Goal: Task Accomplishment & Management: Manage account settings

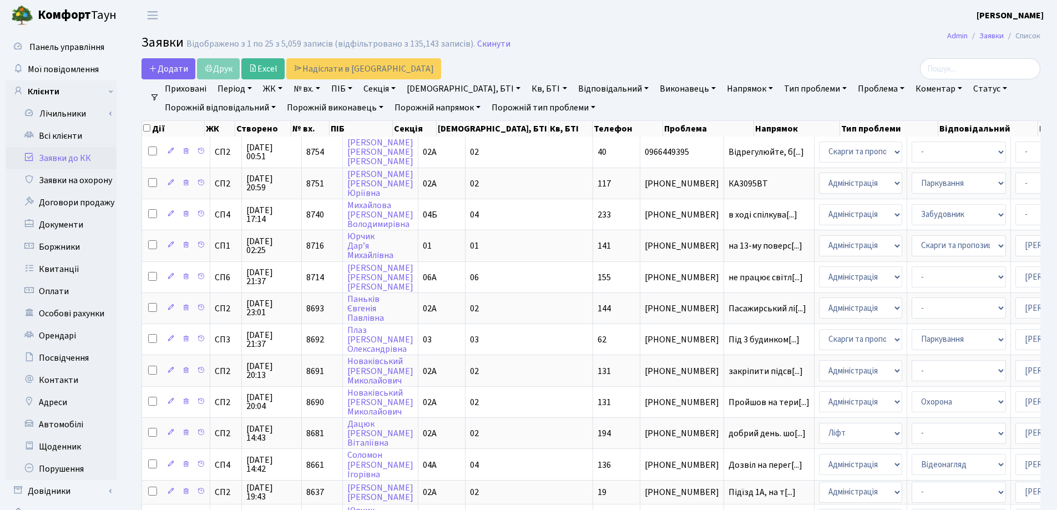
select select "25"
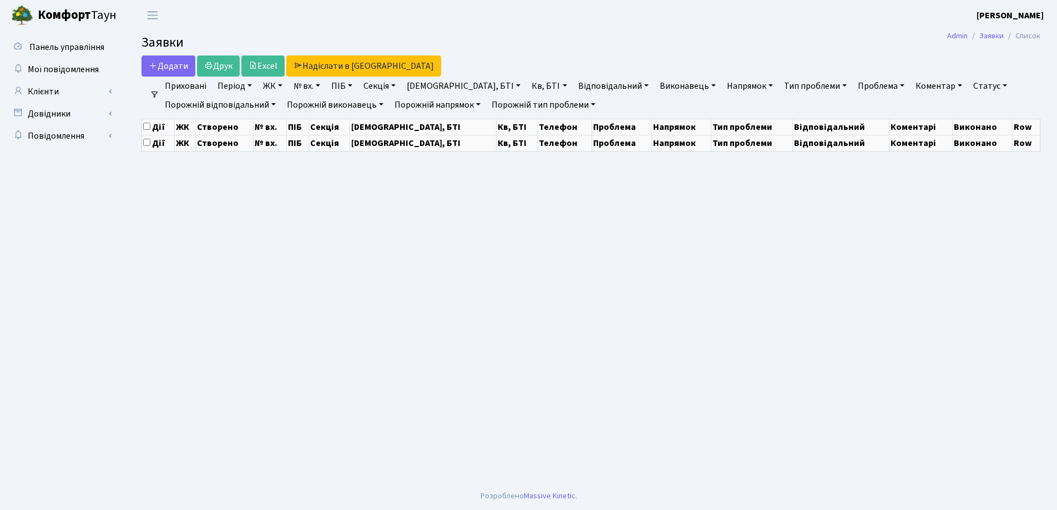
select select "25"
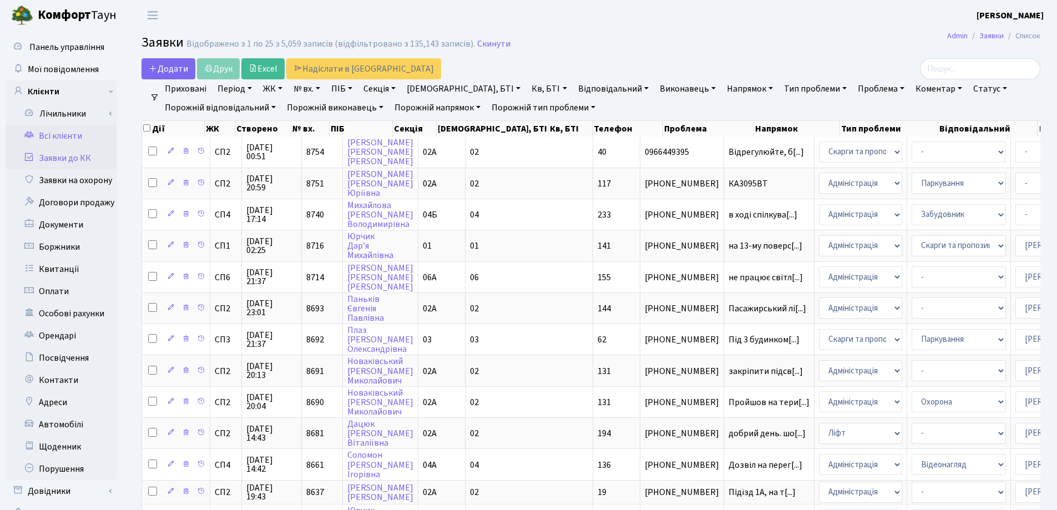
click at [50, 135] on link "Всі клієнти" at bounding box center [61, 136] width 111 height 22
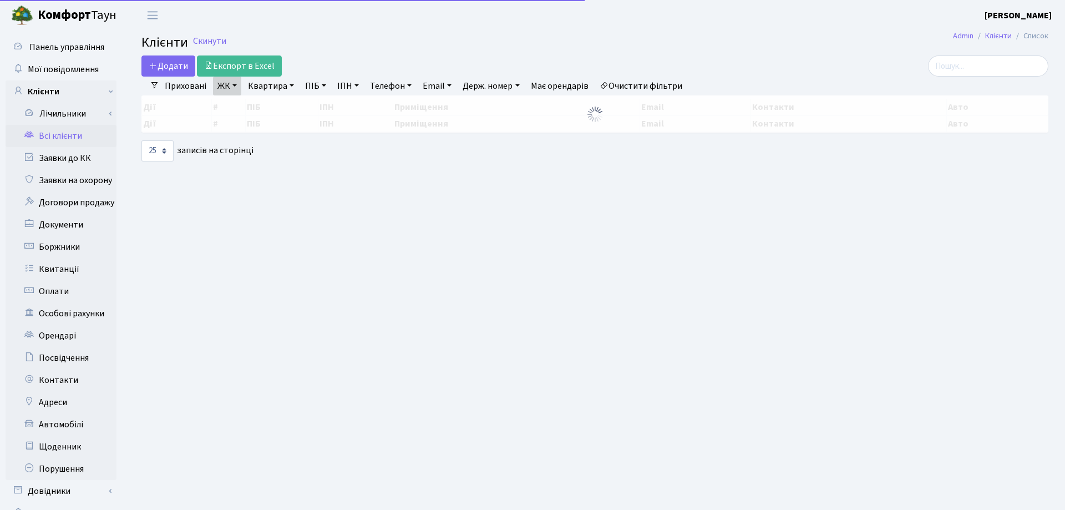
select select "25"
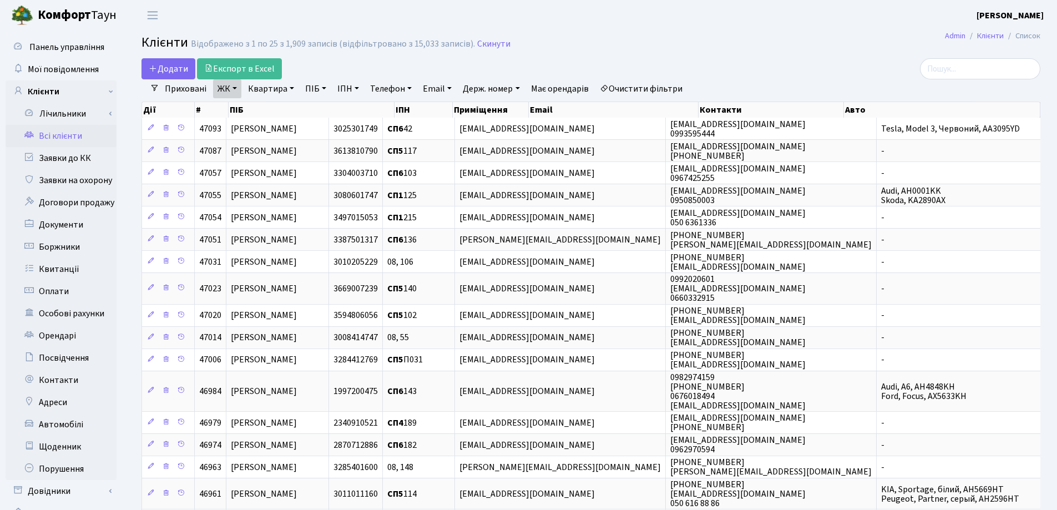
click at [292, 89] on link "Квартира" at bounding box center [270, 88] width 55 height 19
click at [974, 70] on input "search" at bounding box center [980, 68] width 120 height 21
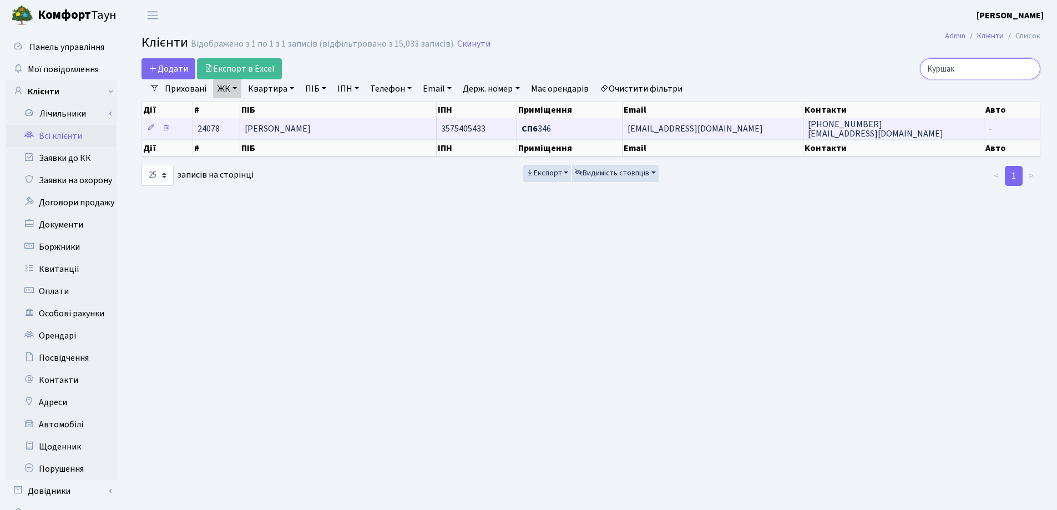
type input "Куршак"
click at [374, 128] on td "Куршаков Михайло Дмитрович" at bounding box center [338, 129] width 196 height 22
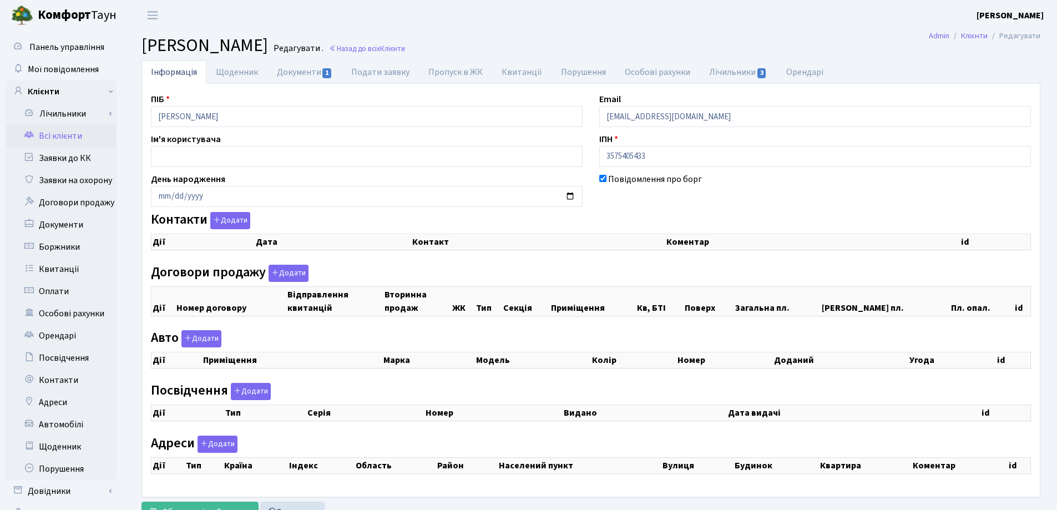
checkbox input "true"
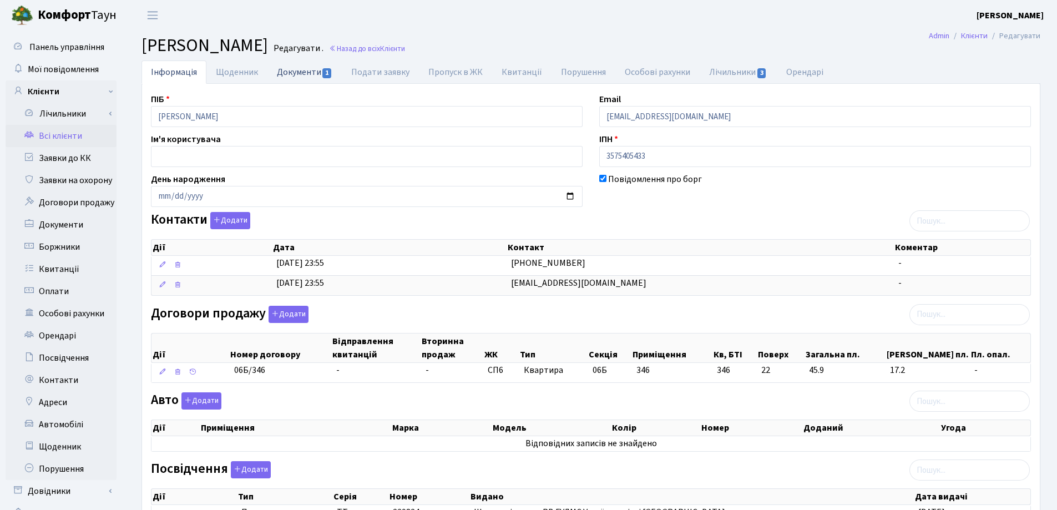
click at [294, 78] on link "Документи 1" at bounding box center [304, 71] width 74 height 23
select select "25"
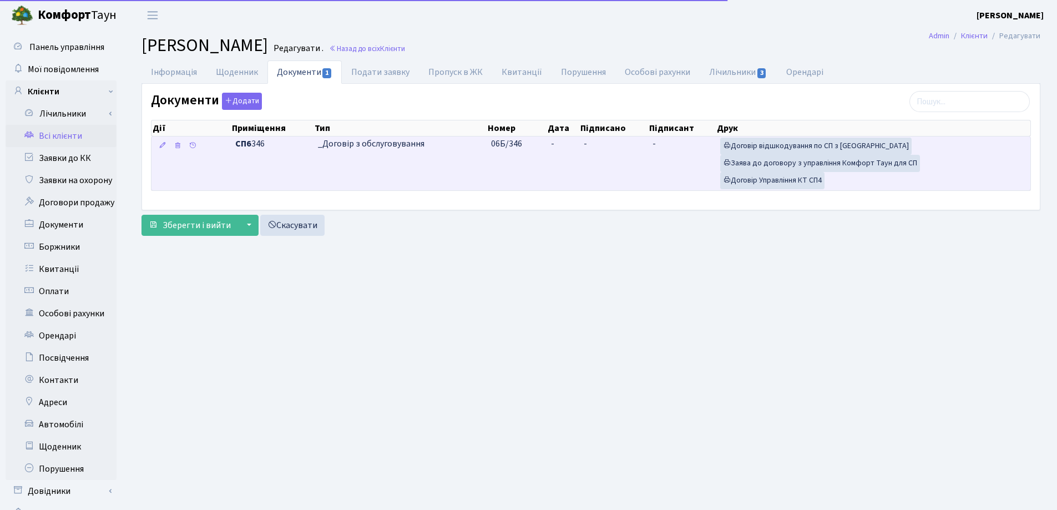
click at [557, 142] on td "-" at bounding box center [562, 163] width 33 height 54
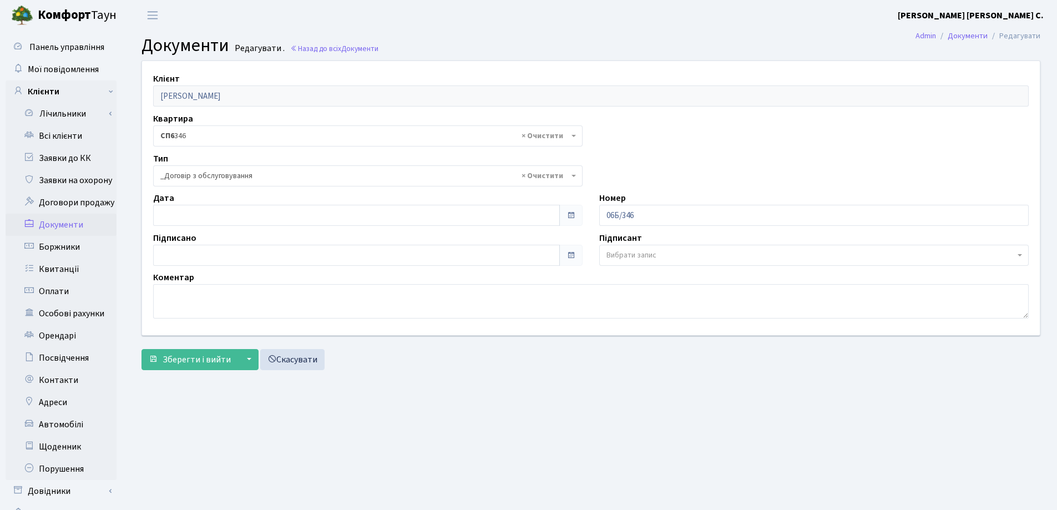
select select "289"
type input "[DATE]"
click at [337, 210] on input "07.10.2025" at bounding box center [356, 215] width 407 height 21
click at [202, 355] on span "Зберегти і вийти" at bounding box center [196, 359] width 68 height 12
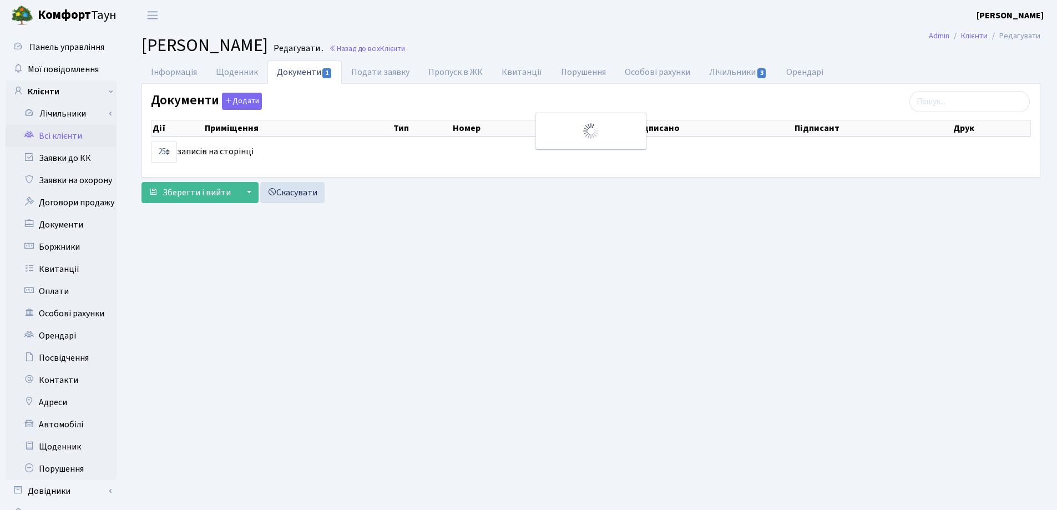
select select "25"
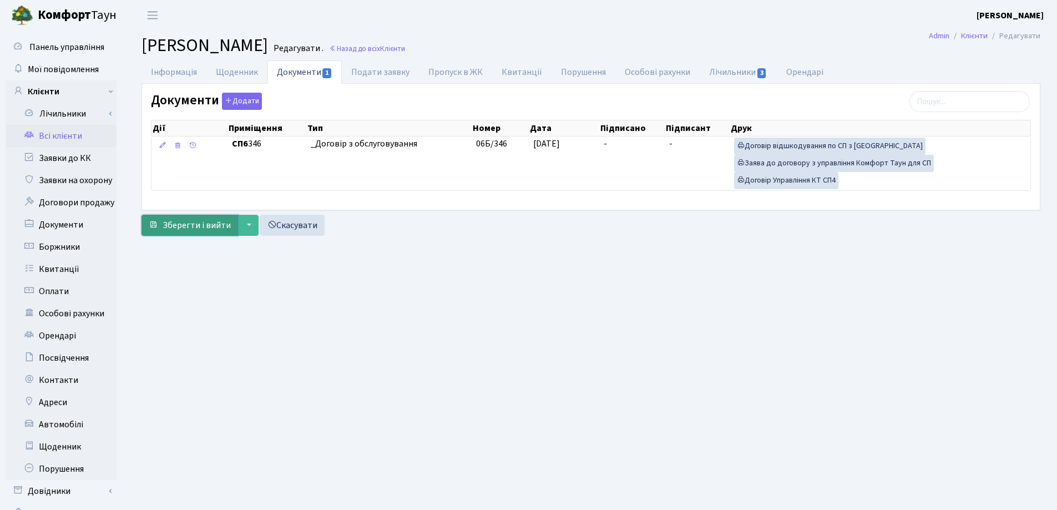
click at [204, 229] on span "Зберегти і вийти" at bounding box center [196, 225] width 68 height 12
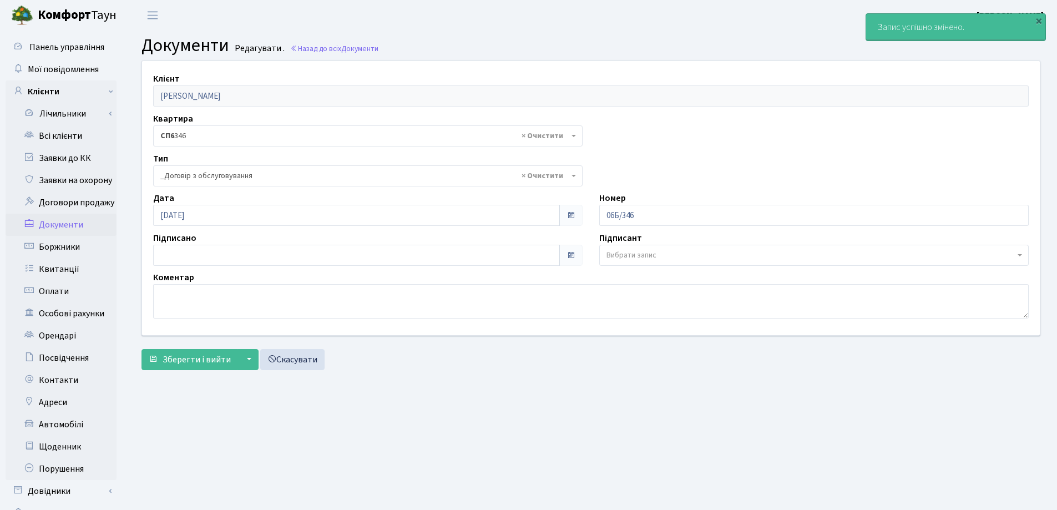
select select "289"
click at [60, 133] on link "Всі клієнти" at bounding box center [61, 136] width 111 height 22
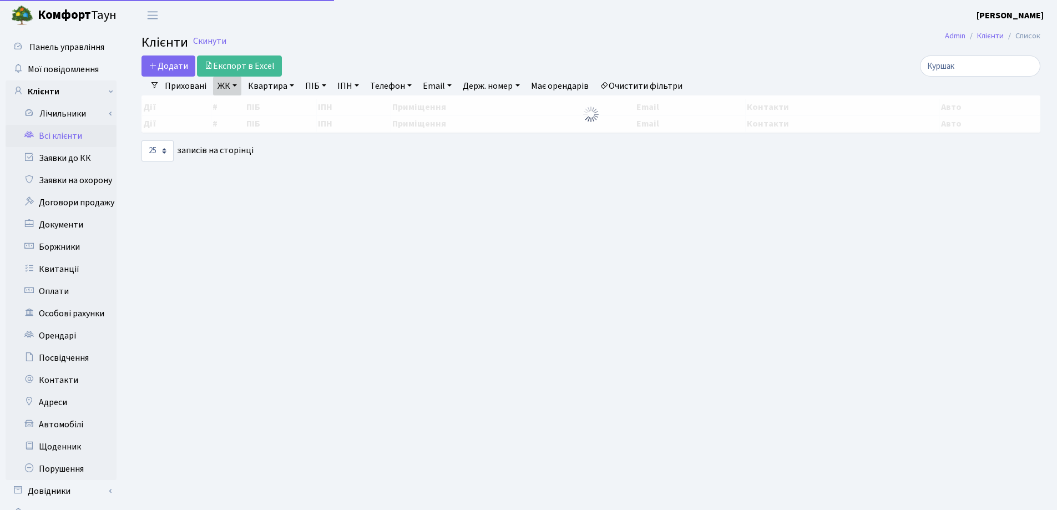
select select "25"
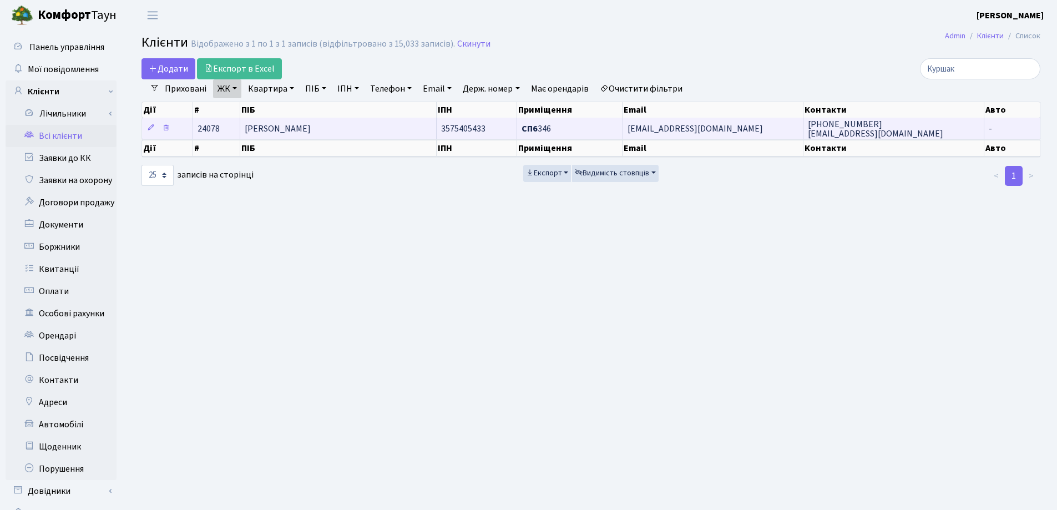
click at [390, 129] on td "[PERSON_NAME]" at bounding box center [338, 129] width 196 height 22
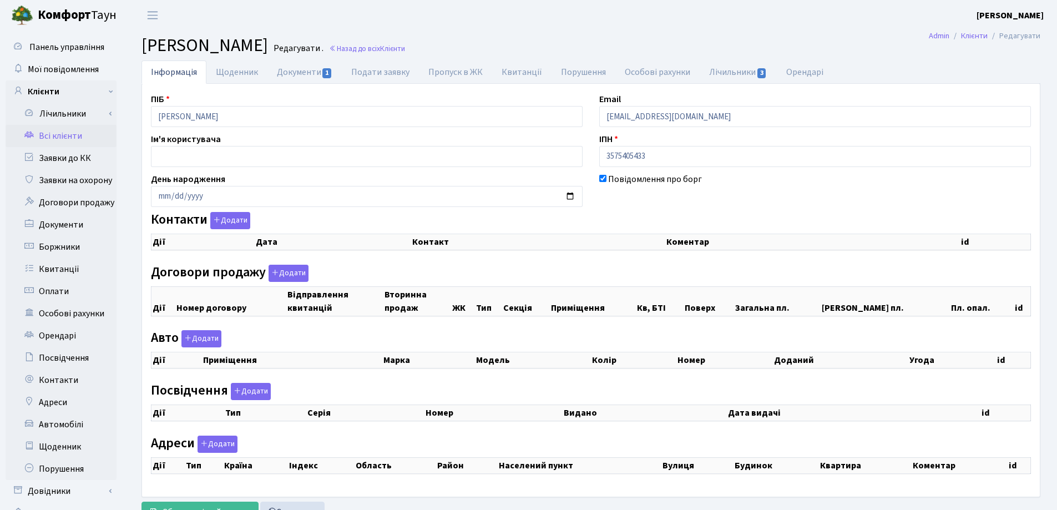
click at [111, 116] on div "Панель управління Мої повідомлення Клієнти Лічильники Показання" at bounding box center [528, 280] width 1057 height 499
checkbox input "true"
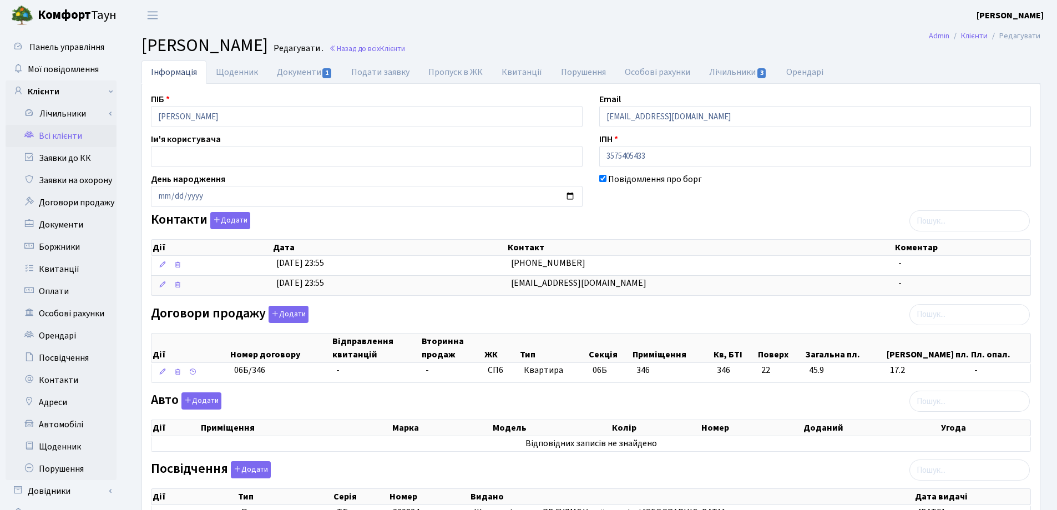
click at [866, 17] on header "Комфорт Таун Лоскутова В. С. Мій обліковий запис Вийти" at bounding box center [528, 15] width 1057 height 31
click at [405, 49] on link "Назад до всіх Клієнти" at bounding box center [367, 48] width 76 height 11
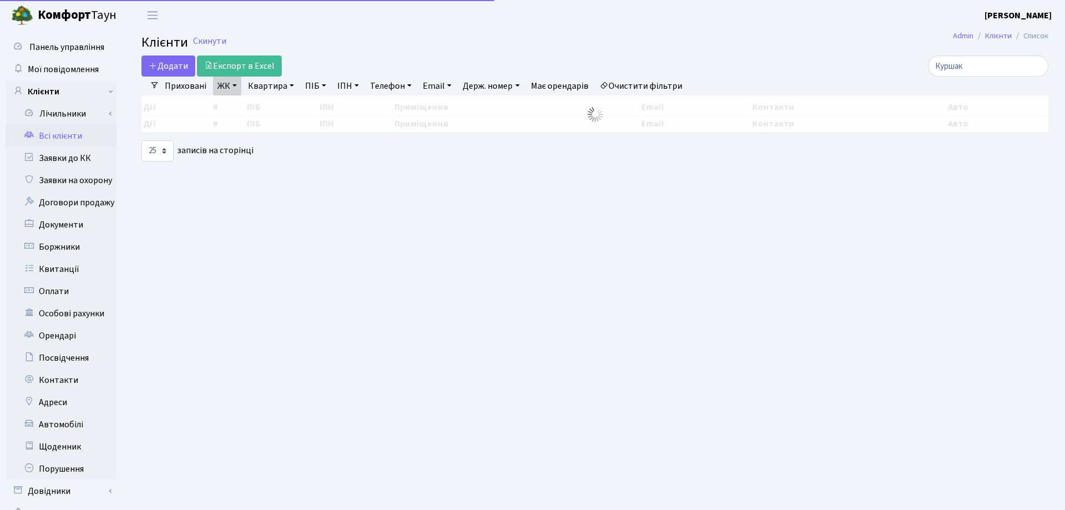
select select "25"
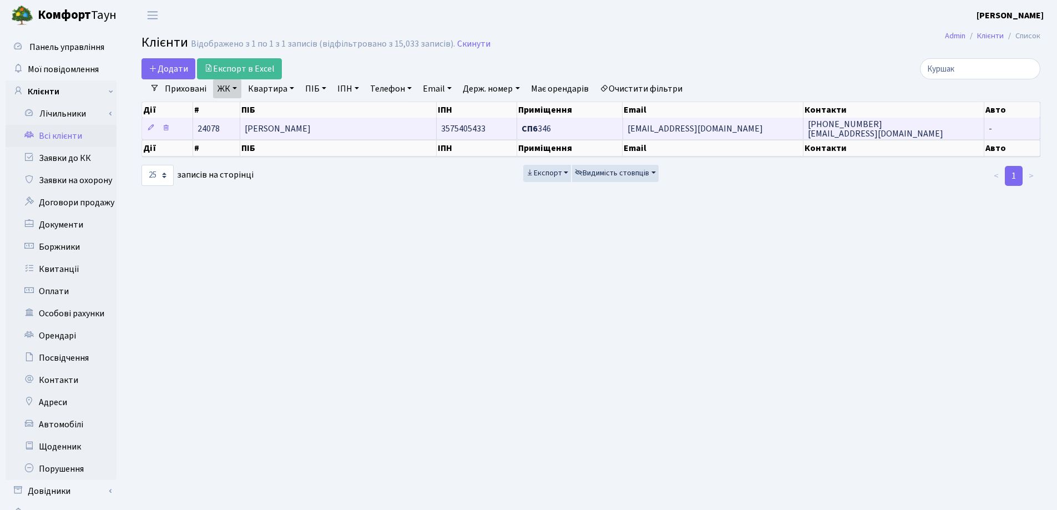
click at [388, 135] on td "[PERSON_NAME]" at bounding box center [338, 129] width 196 height 22
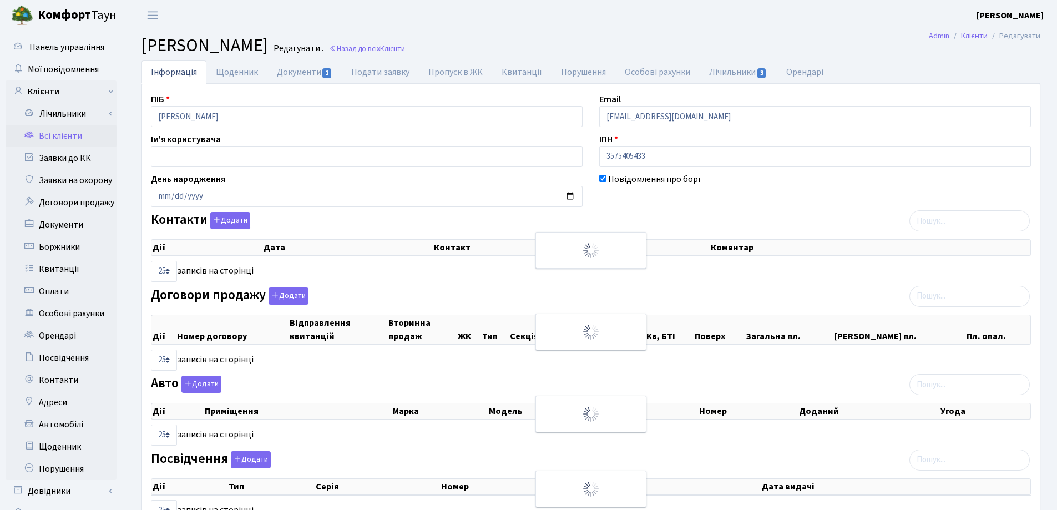
select select "25"
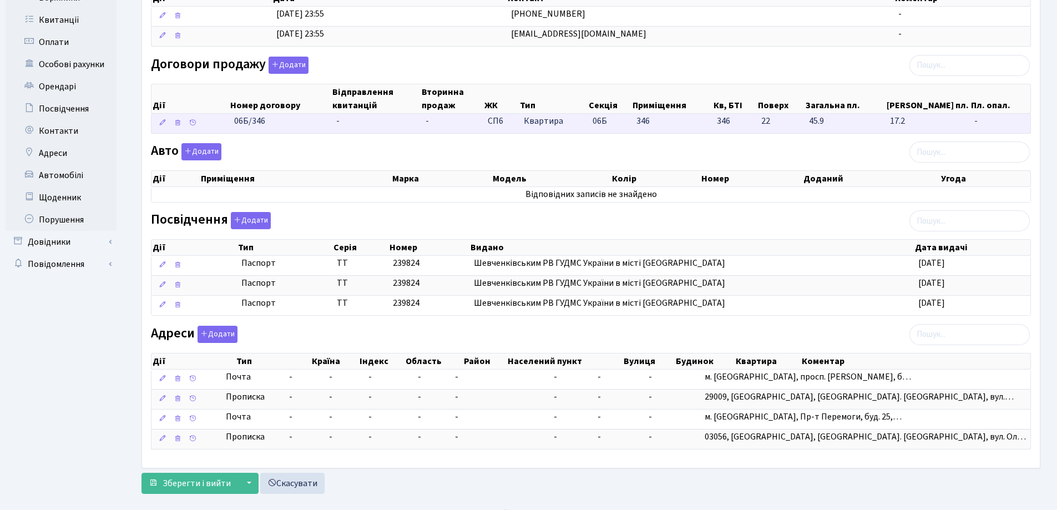
scroll to position [266, 0]
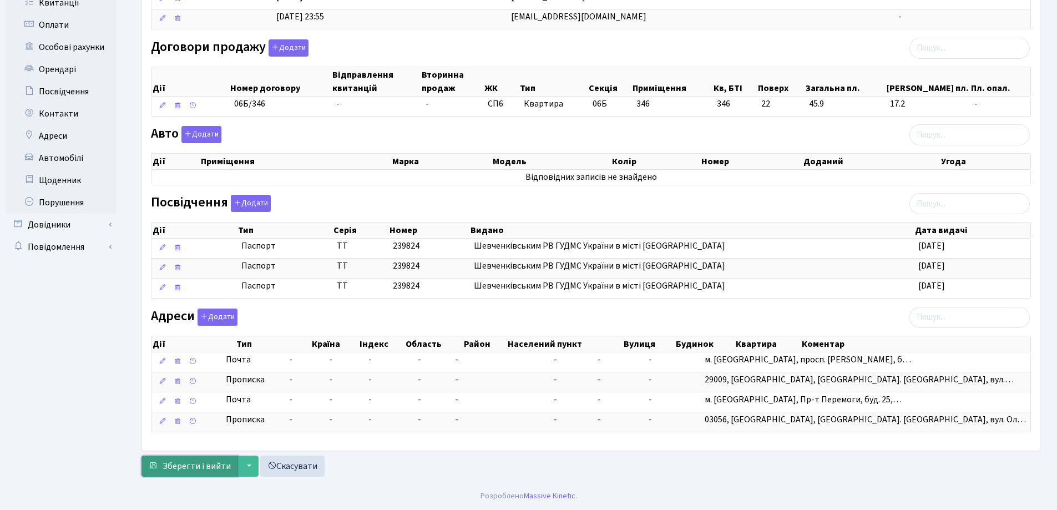
click at [184, 470] on span "Зберегти і вийти" at bounding box center [196, 466] width 68 height 12
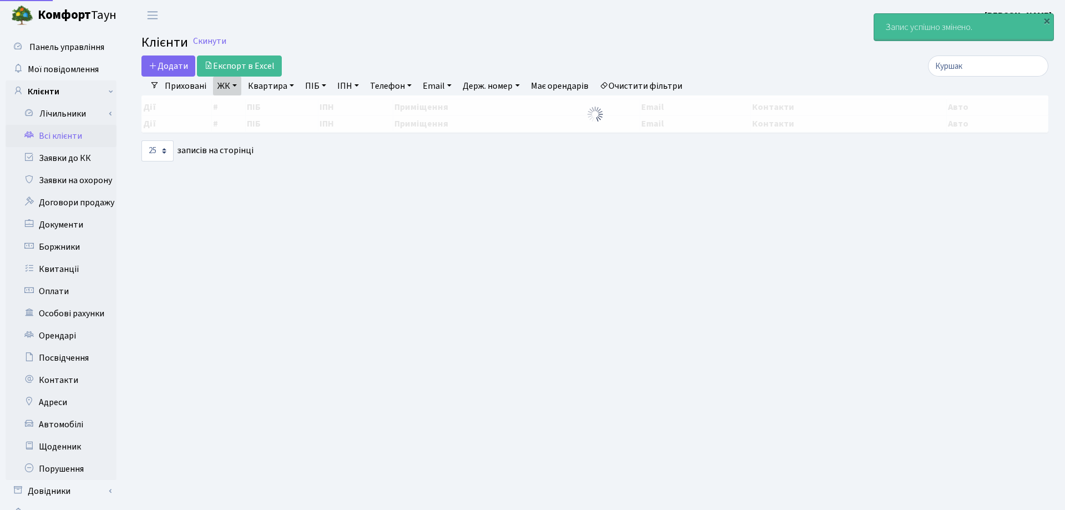
select select "25"
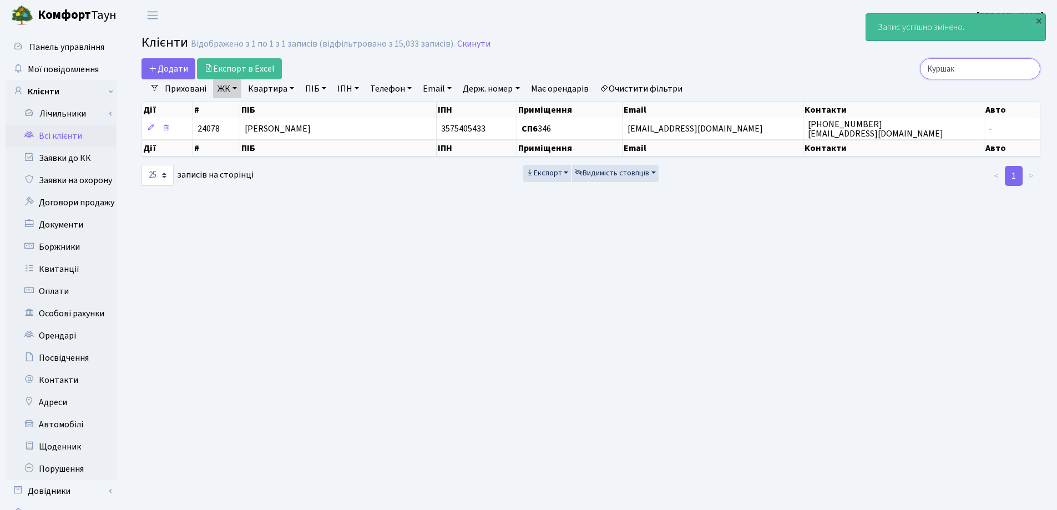
click at [1027, 69] on input "Куршак" at bounding box center [980, 68] width 120 height 21
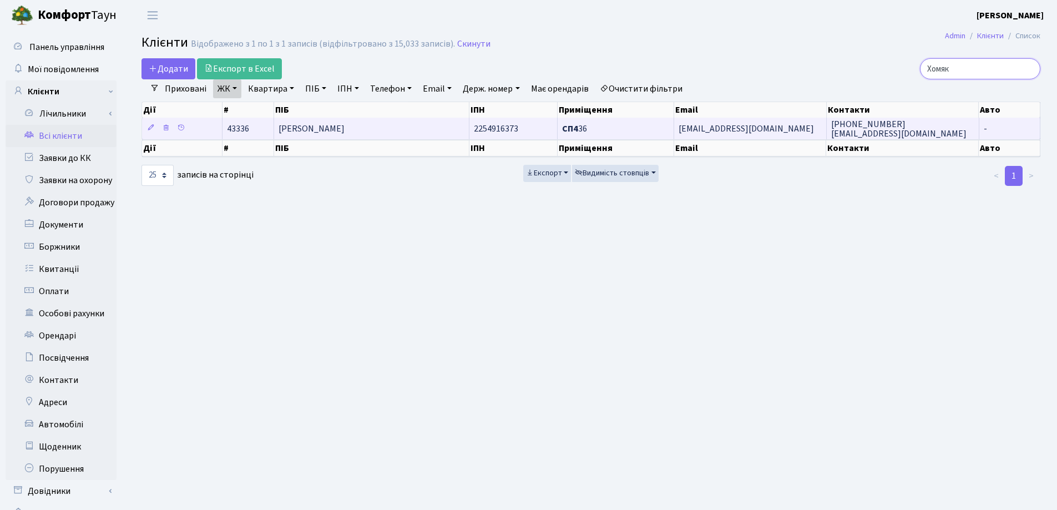
type input "Хомяк"
click at [412, 129] on td "[PERSON_NAME]" at bounding box center [371, 129] width 195 height 22
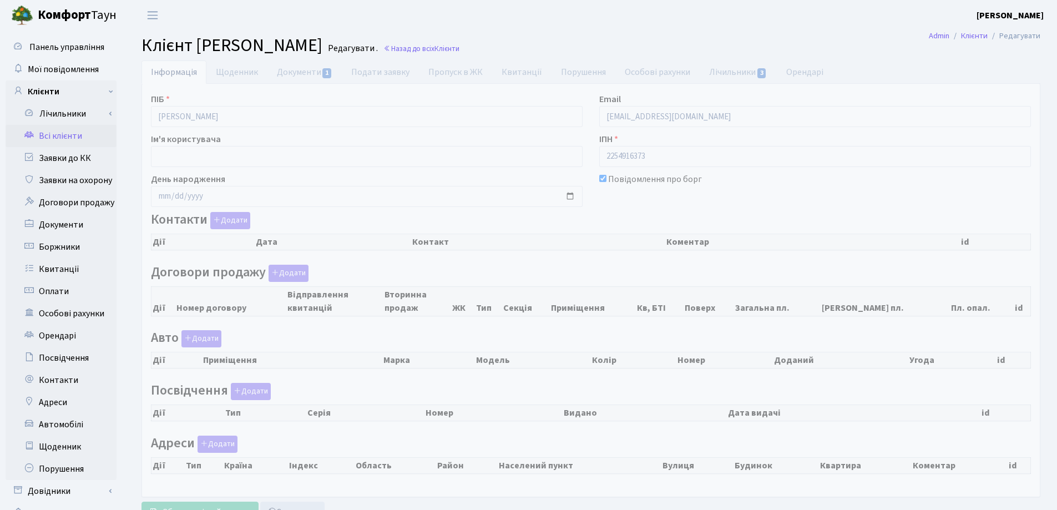
checkbox input "true"
select select "25"
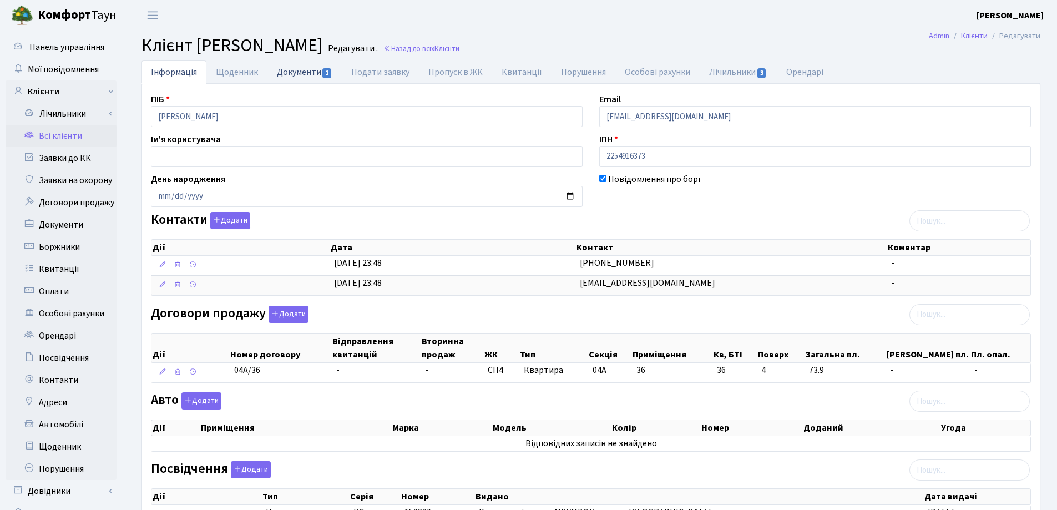
click at [296, 75] on link "Документи 1" at bounding box center [304, 71] width 74 height 23
select select "25"
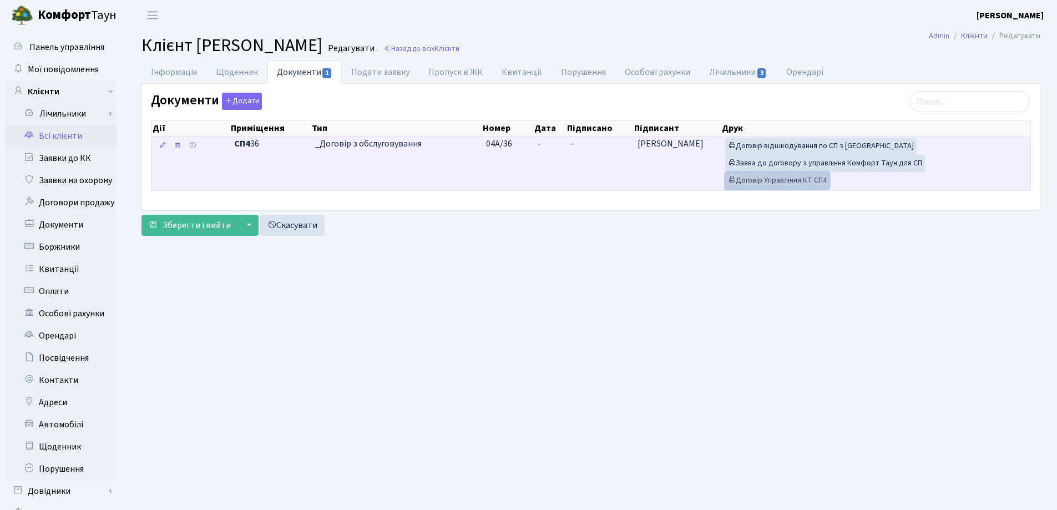
click at [774, 180] on link "Договір Управління КТ СП4" at bounding box center [777, 180] width 104 height 17
click at [555, 148] on td "-" at bounding box center [549, 163] width 33 height 54
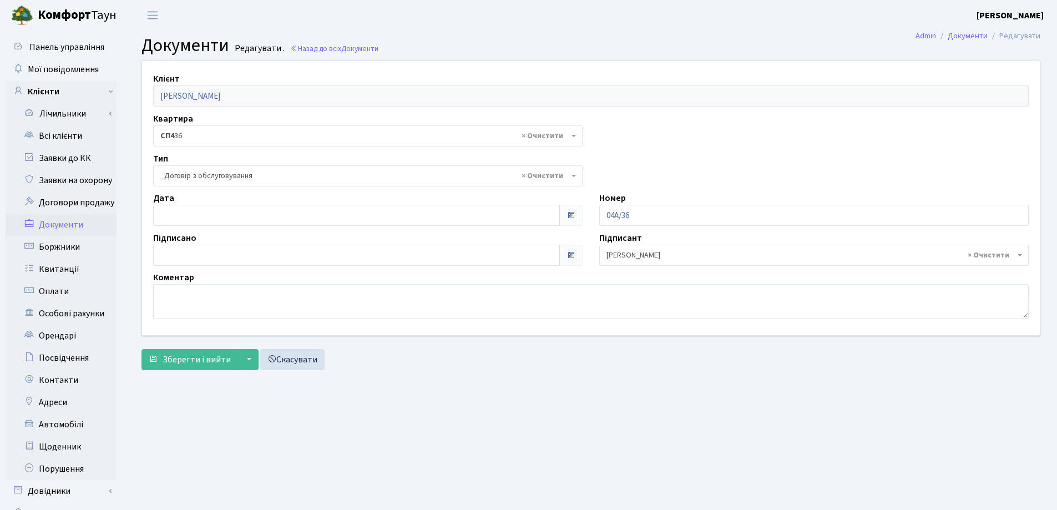
select select "289"
type input "[DATE]"
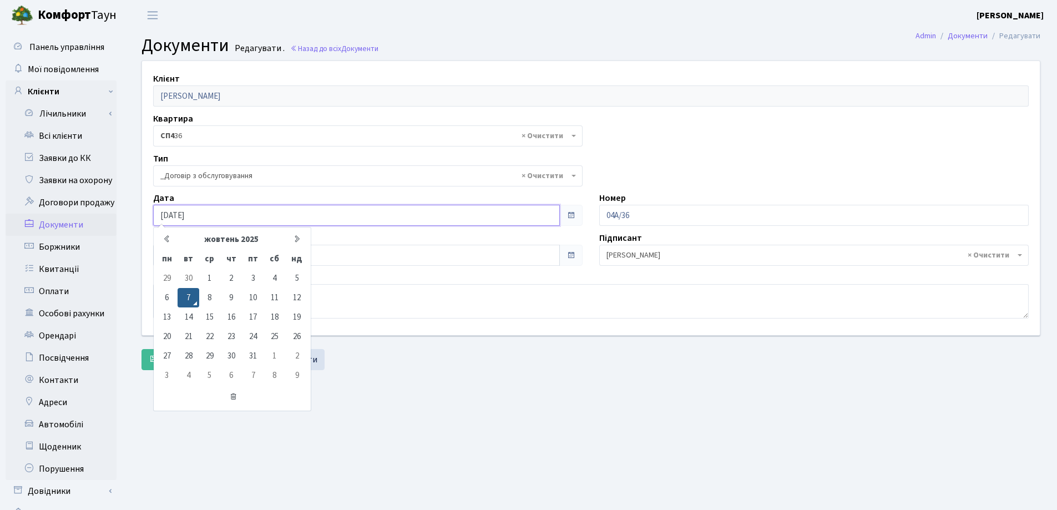
click at [242, 210] on input "[DATE]" at bounding box center [356, 215] width 407 height 21
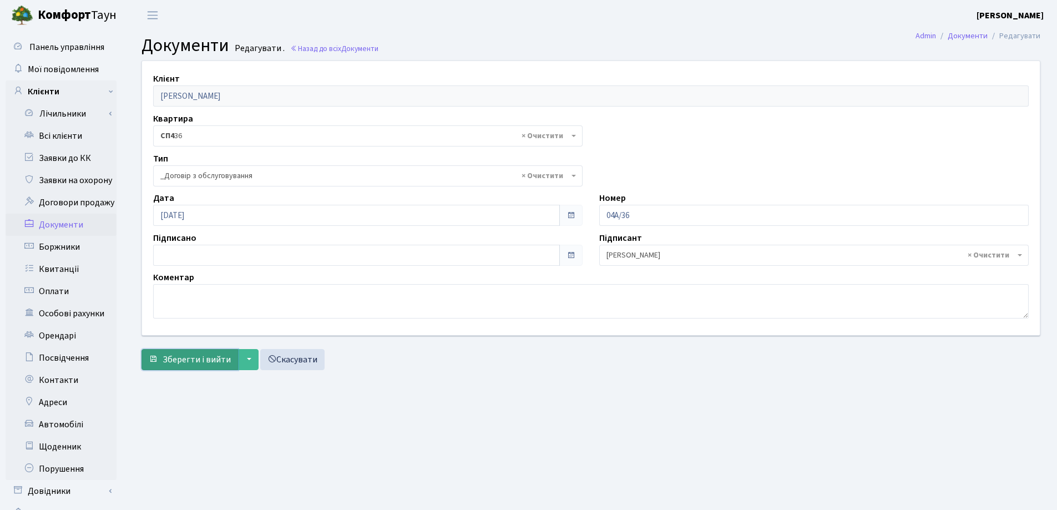
click at [202, 351] on button "Зберегти і вийти" at bounding box center [189, 359] width 97 height 21
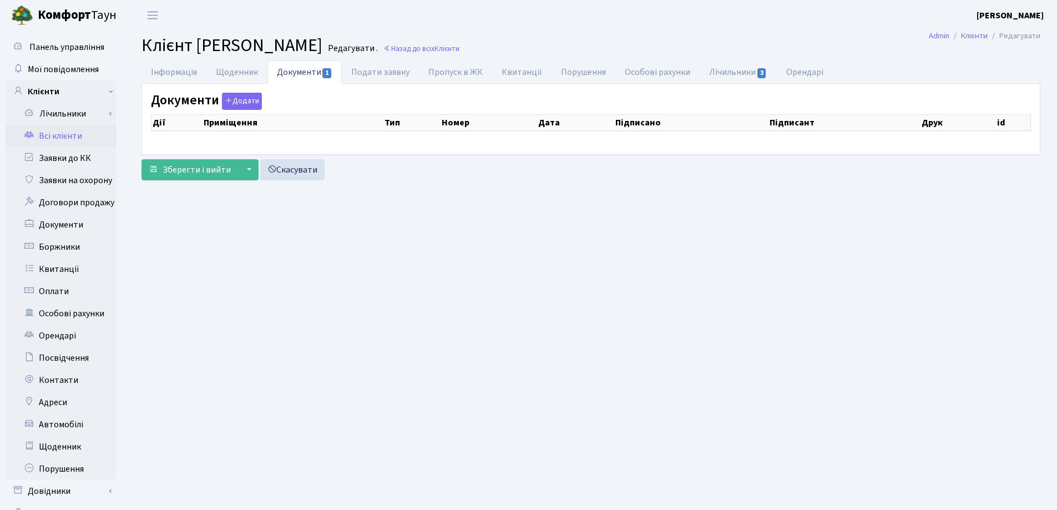
checkbox input "true"
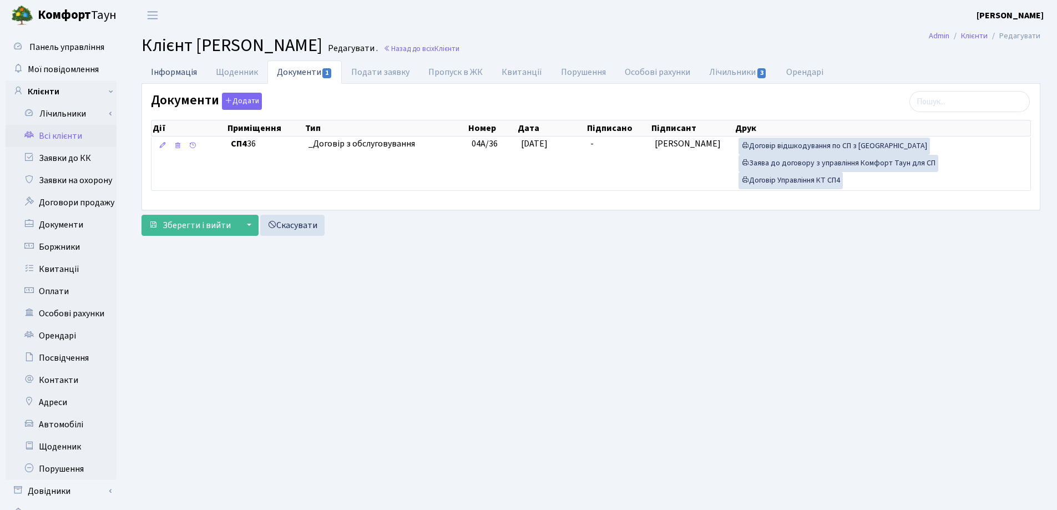
click at [175, 70] on link "Інформація" at bounding box center [173, 71] width 65 height 23
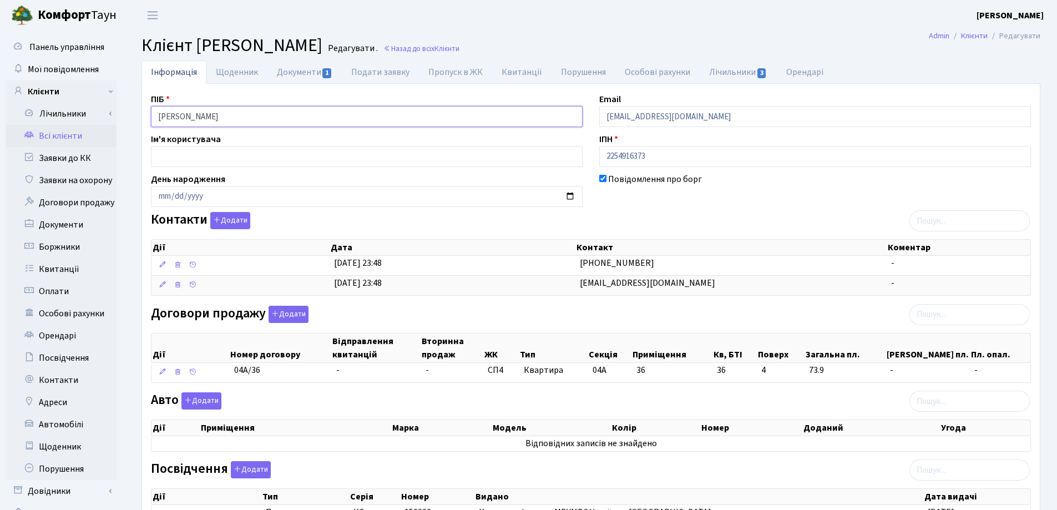
drag, startPoint x: 288, startPoint y: 114, endPoint x: 140, endPoint y: 117, distance: 148.1
click at [140, 117] on div "Інформація Щоденник Документи 1 Подати заявку Пропуск в ЖК [GEOGRAPHIC_DATA] По…" at bounding box center [590, 384] width 915 height 648
click at [606, 45] on h2 "Клієнт [PERSON_NAME] . Назад до всіх Клієнти" at bounding box center [590, 45] width 898 height 21
click at [459, 48] on link "Назад до всіх Клієнти" at bounding box center [421, 48] width 76 height 11
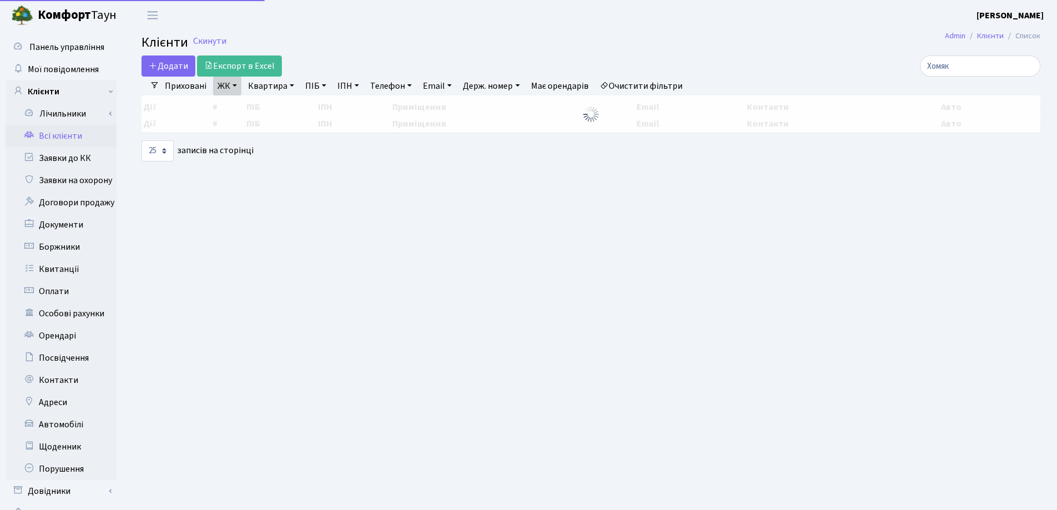
select select "25"
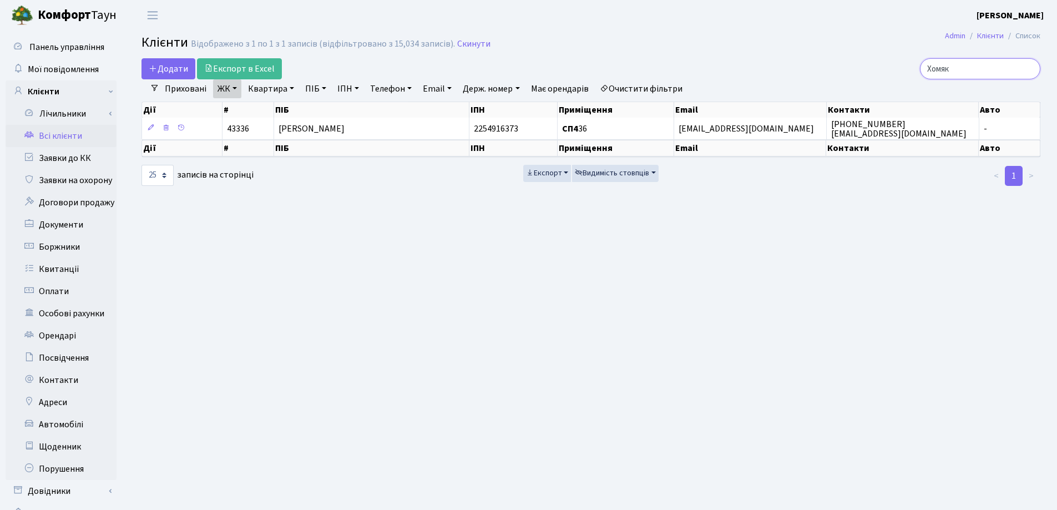
click at [1027, 70] on input "Хомяк" at bounding box center [980, 68] width 120 height 21
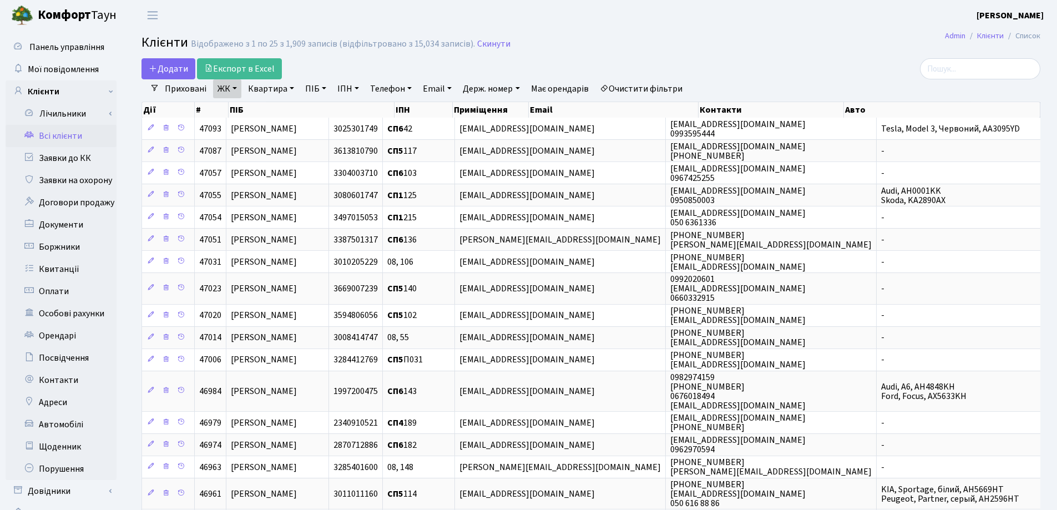
click at [288, 85] on link "Квартира" at bounding box center [270, 88] width 55 height 19
type input "264"
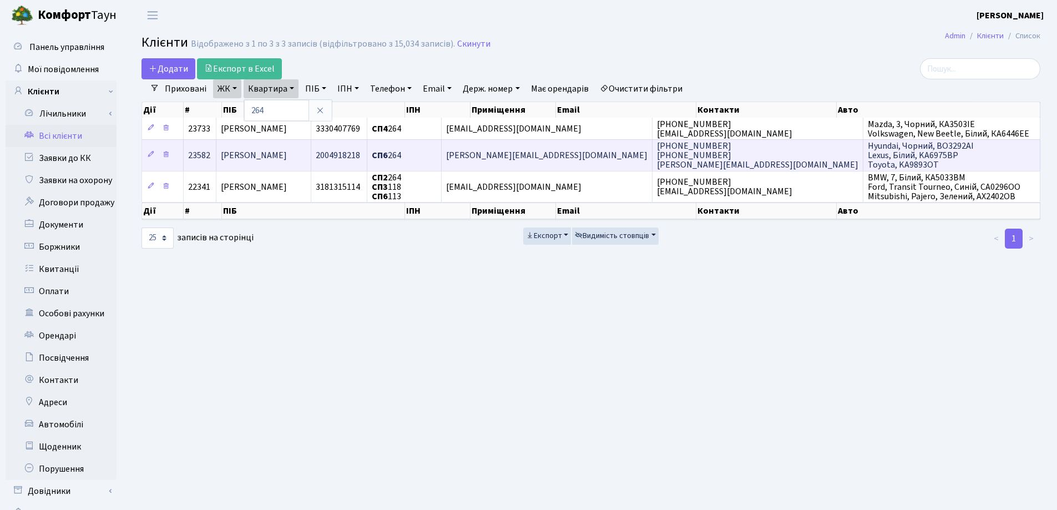
click at [272, 161] on span "[PERSON_NAME]" at bounding box center [254, 155] width 66 height 12
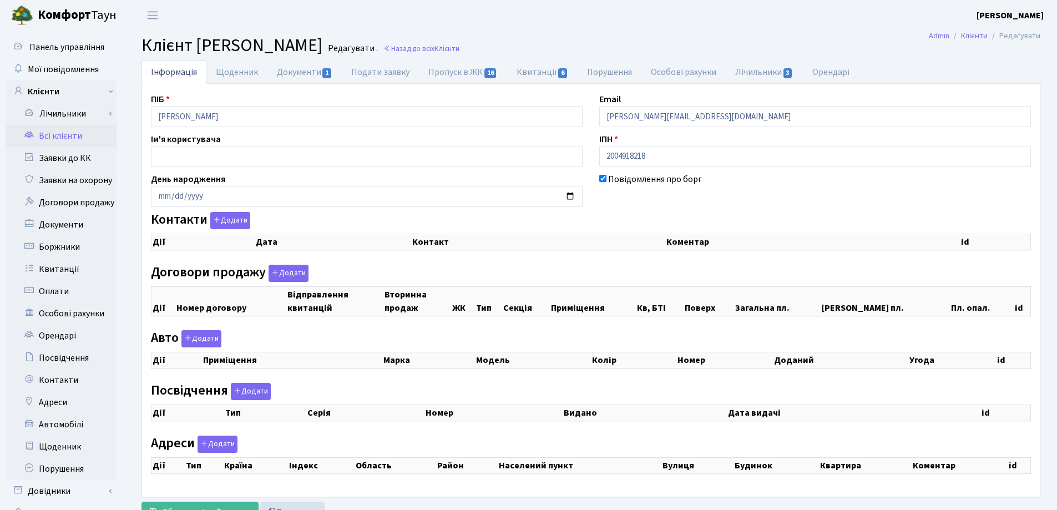
checkbox input "true"
select select "25"
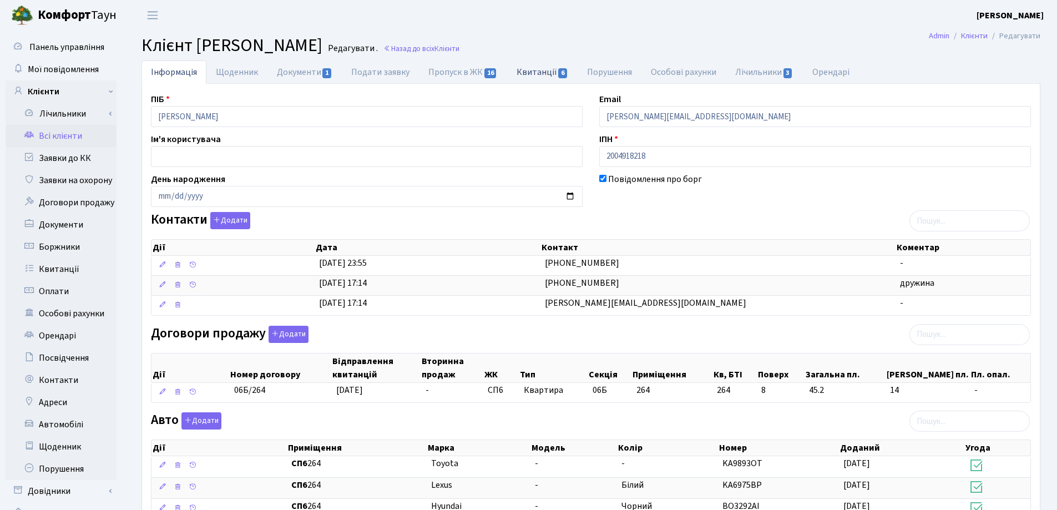
click at [535, 74] on link "Квитанції 6" at bounding box center [542, 71] width 70 height 23
select select "25"
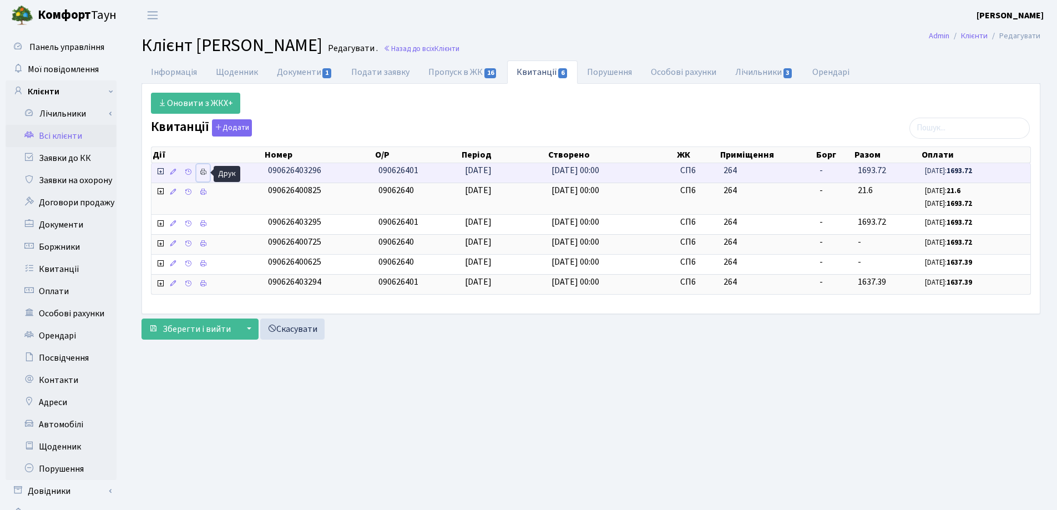
click at [199, 170] on link at bounding box center [202, 172] width 13 height 17
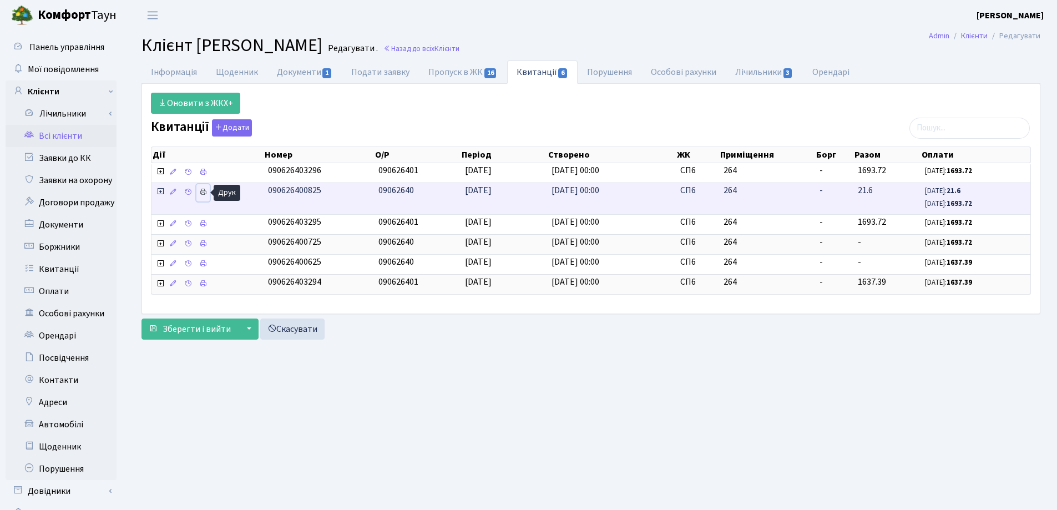
click at [201, 191] on icon at bounding box center [203, 192] width 8 height 8
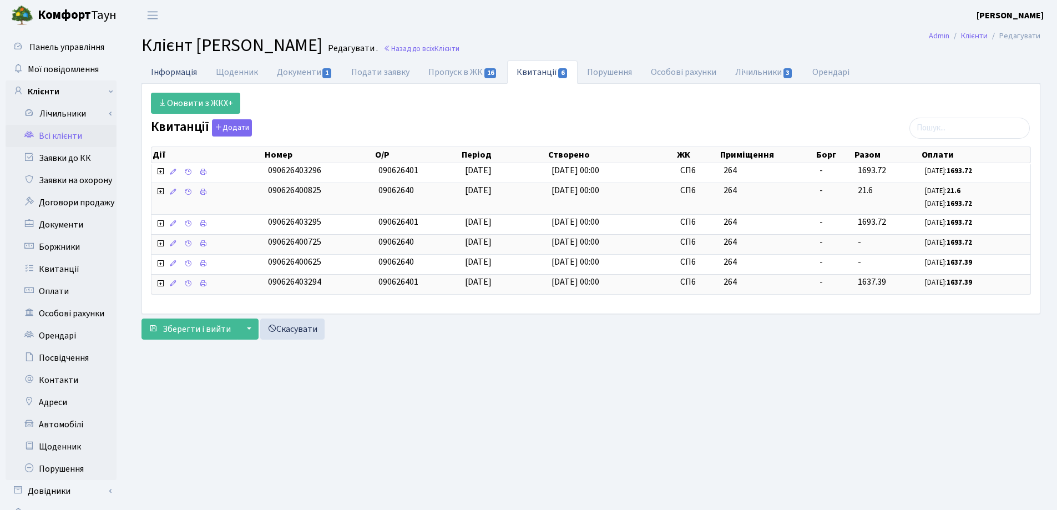
click at [189, 71] on link "Інформація" at bounding box center [173, 71] width 65 height 23
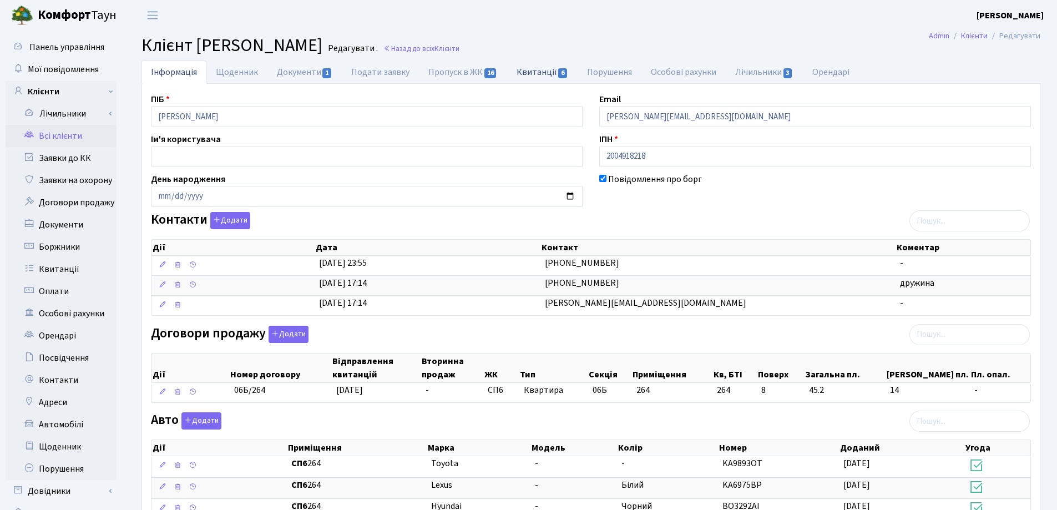
click at [524, 72] on link "Квитанції 6" at bounding box center [542, 71] width 70 height 23
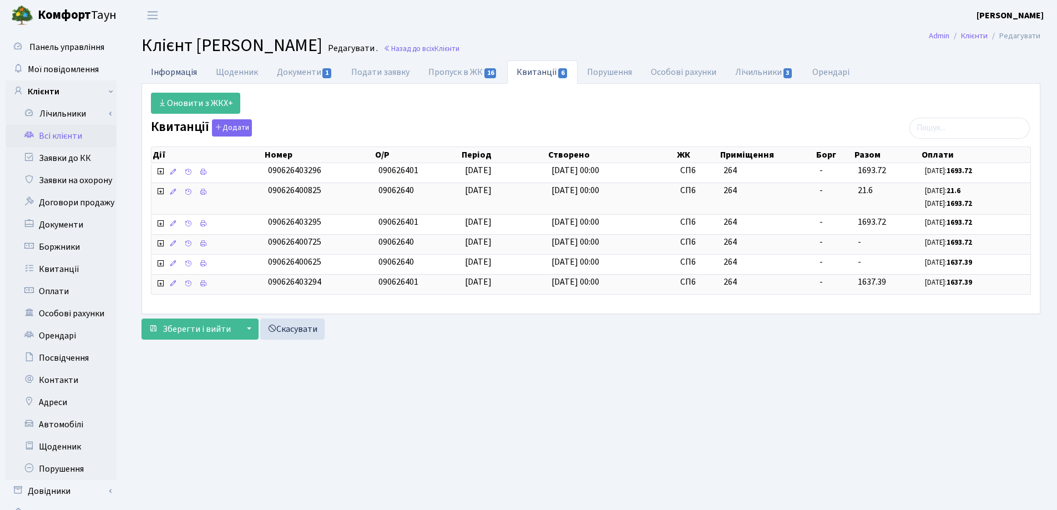
click at [168, 75] on link "Інформація" at bounding box center [173, 71] width 65 height 23
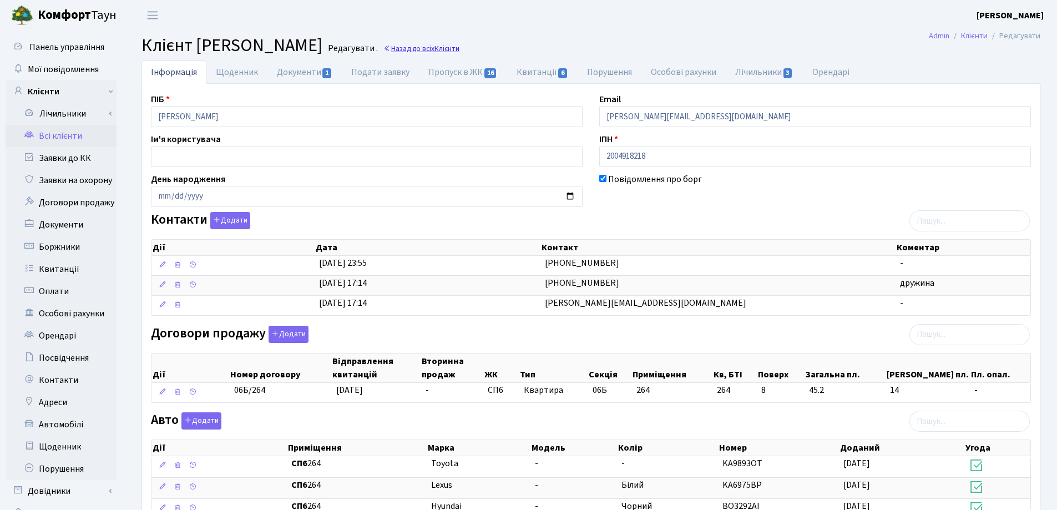
click at [459, 47] on link "Назад до всіх Клієнти" at bounding box center [421, 48] width 76 height 11
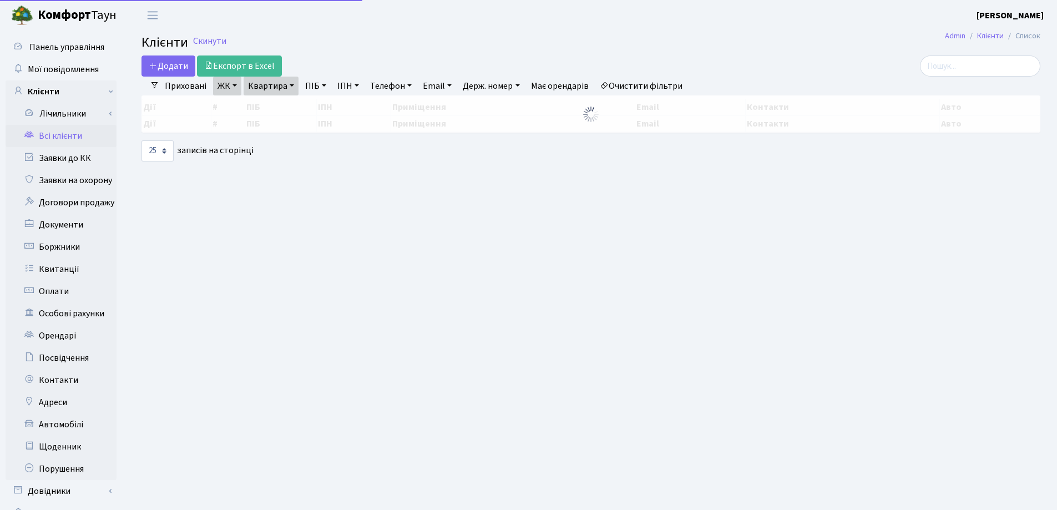
select select "25"
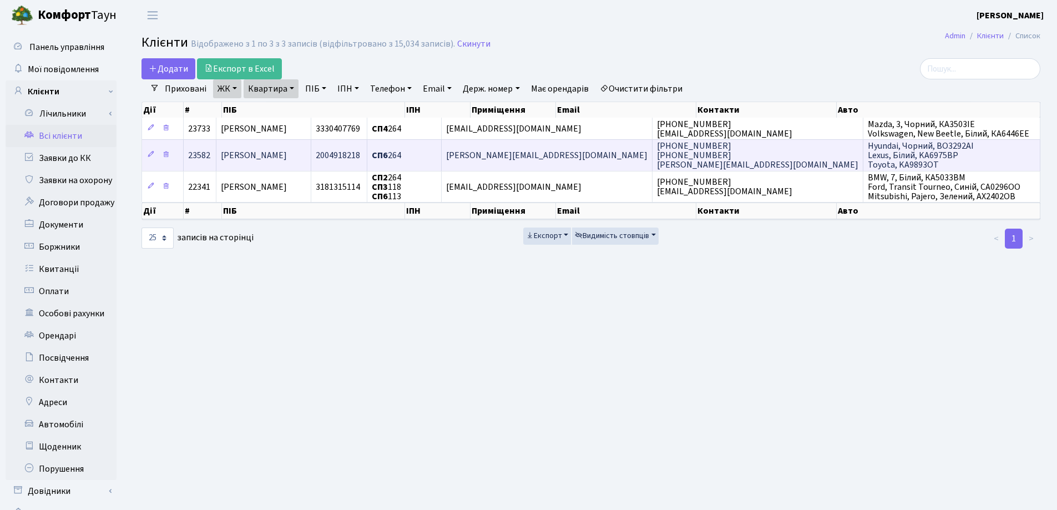
click at [266, 147] on td "[PERSON_NAME]" at bounding box center [263, 154] width 95 height 31
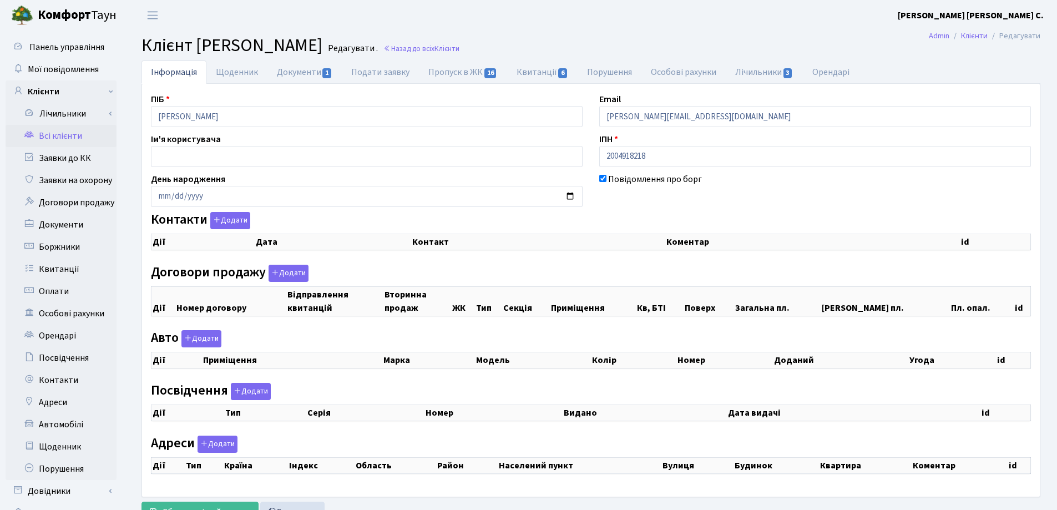
checkbox input "true"
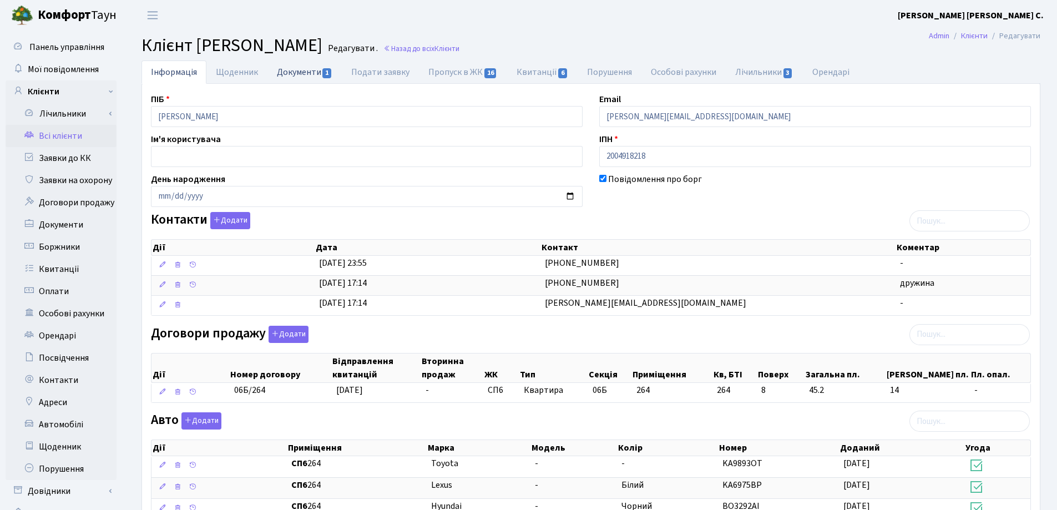
click at [291, 67] on link "Документи 1" at bounding box center [304, 71] width 74 height 23
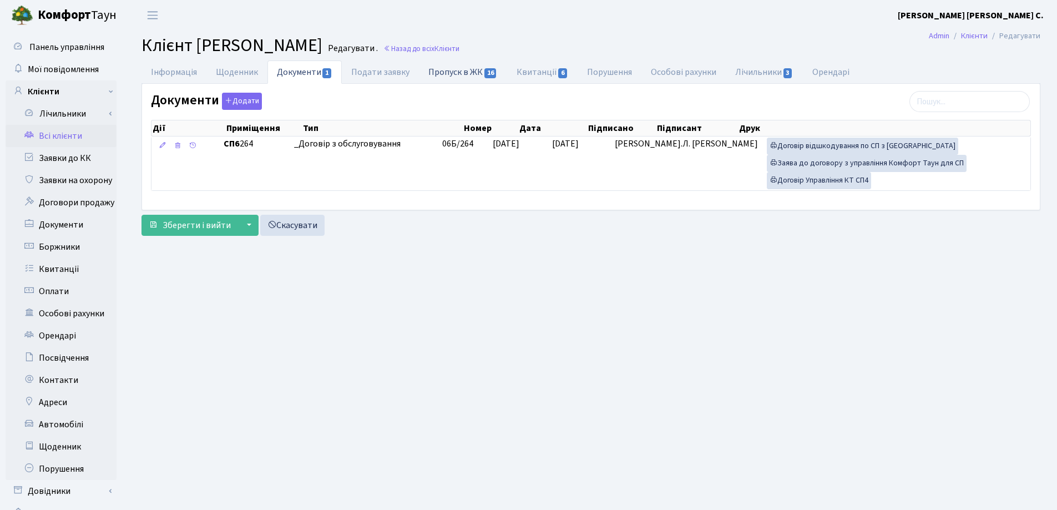
click at [463, 76] on link "Пропуск в ЖК 16" at bounding box center [463, 71] width 88 height 23
select select "25"
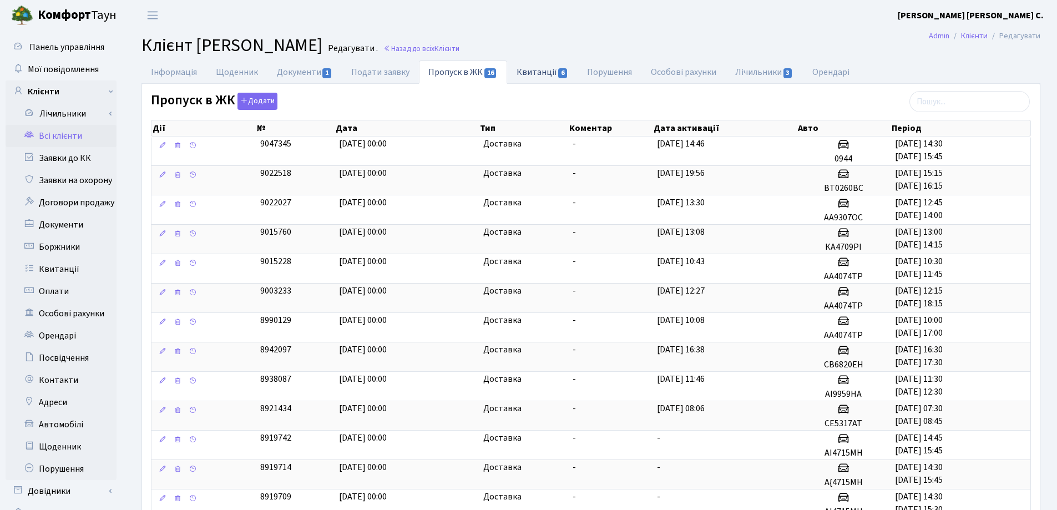
click at [525, 76] on link "Квитанції 6" at bounding box center [542, 71] width 70 height 23
select select "25"
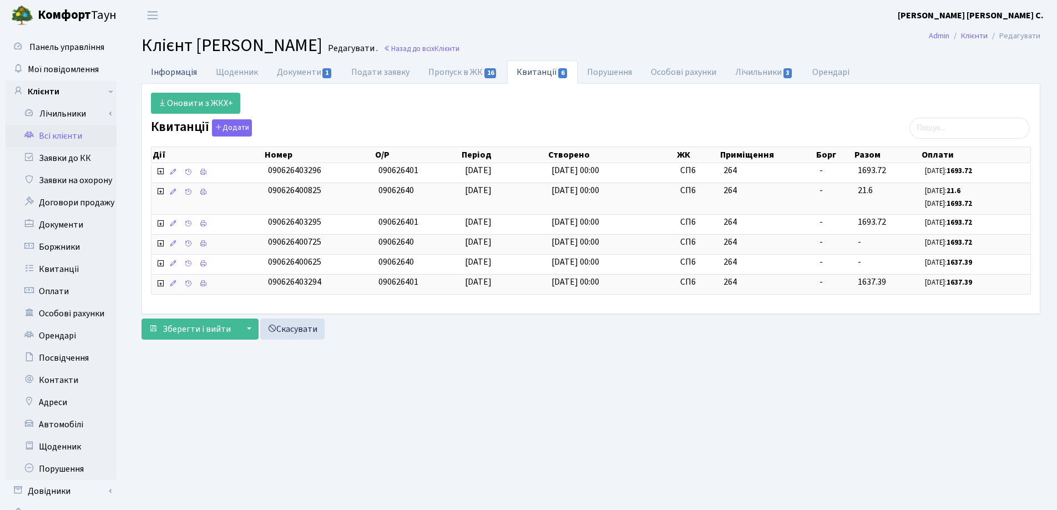
click at [160, 73] on link "Інформація" at bounding box center [173, 71] width 65 height 23
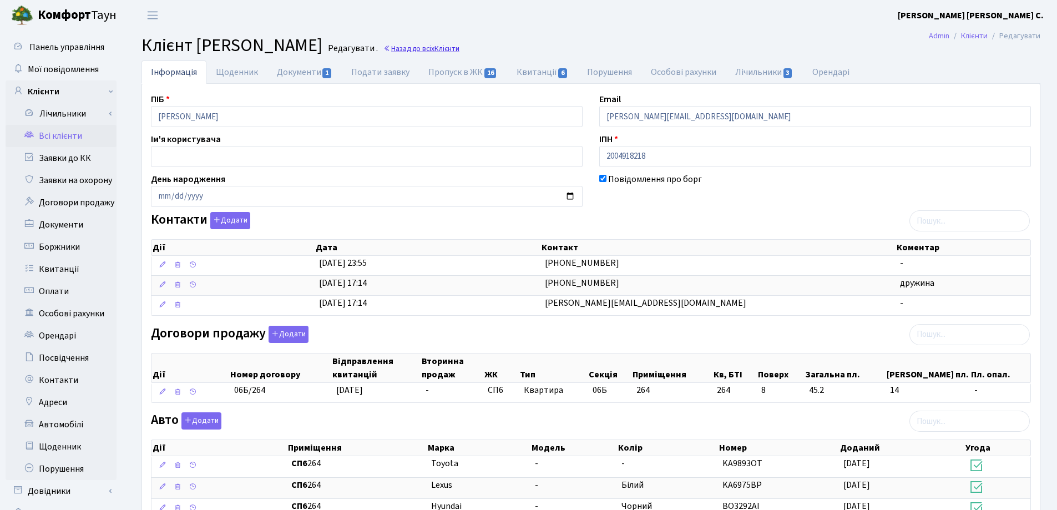
click at [459, 46] on link "Назад до всіх Клієнти" at bounding box center [421, 48] width 76 height 11
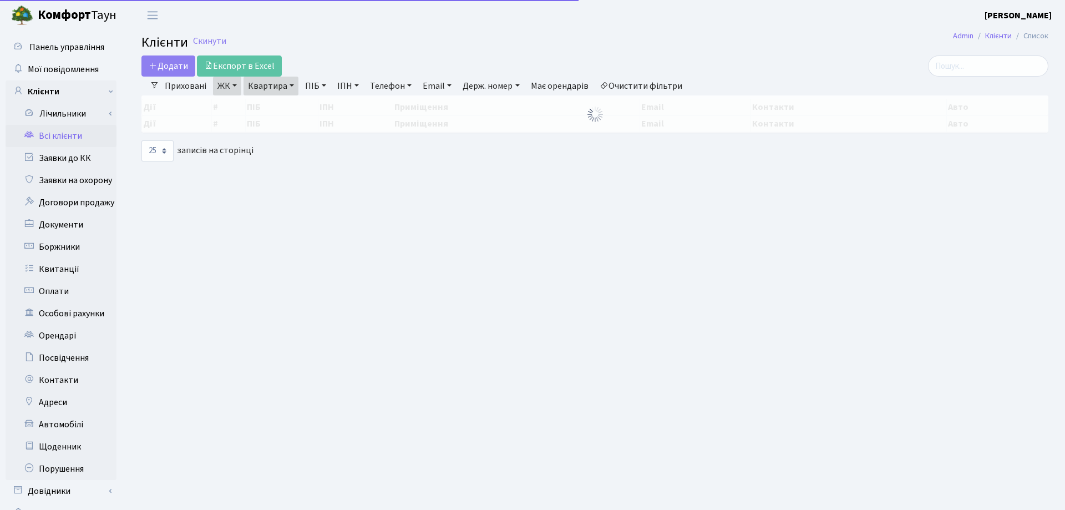
select select "25"
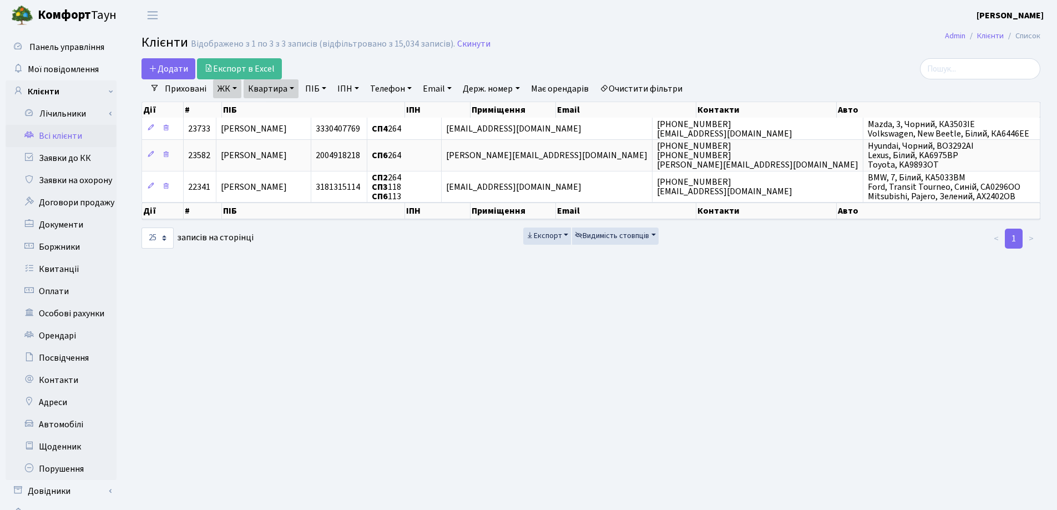
click at [295, 91] on link "Квартира" at bounding box center [270, 88] width 55 height 19
click at [316, 111] on icon at bounding box center [320, 110] width 9 height 9
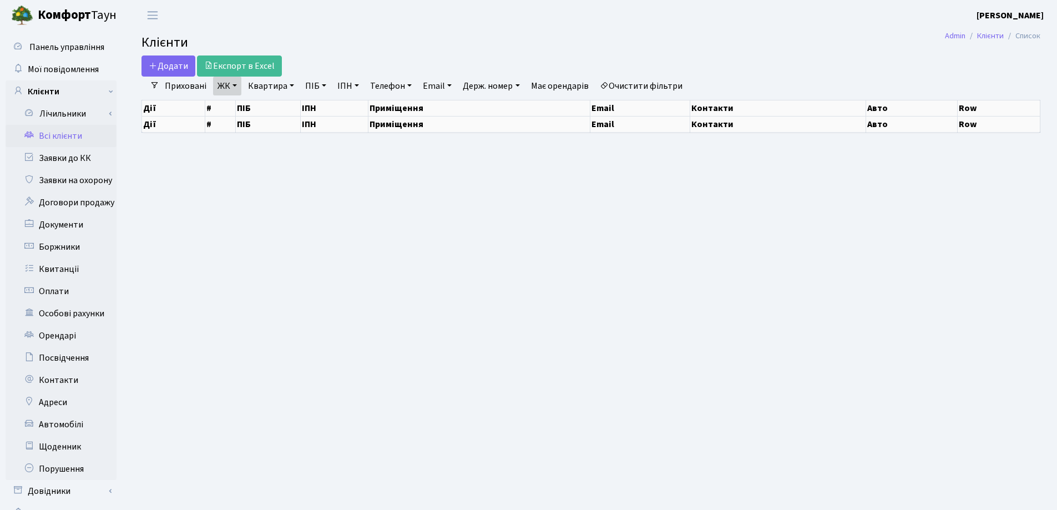
select select "25"
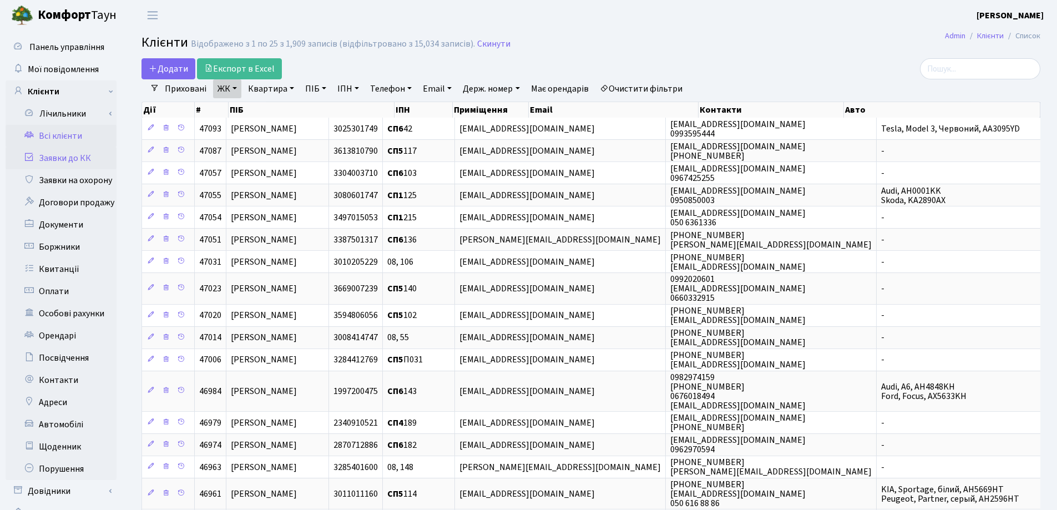
click at [48, 161] on link "Заявки до КК" at bounding box center [61, 158] width 111 height 22
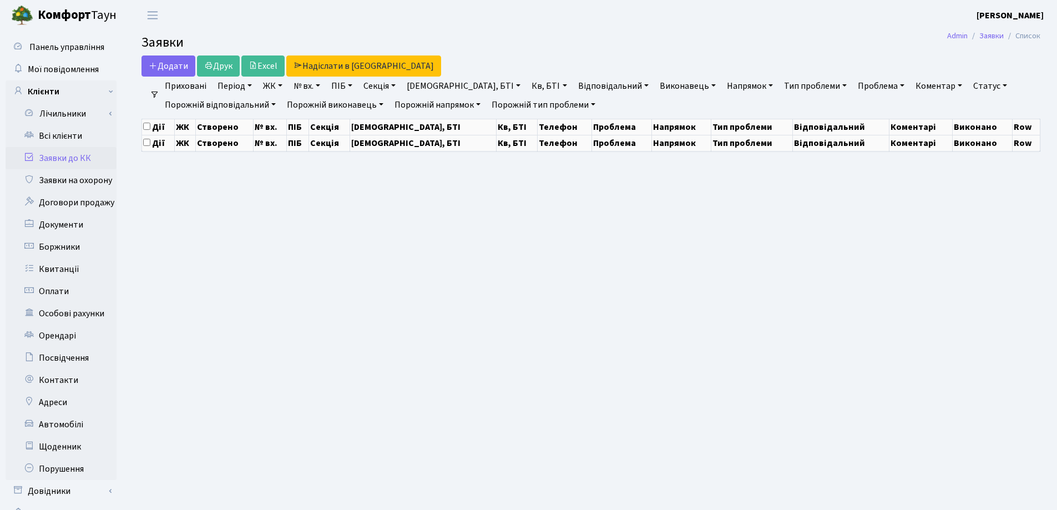
select select "25"
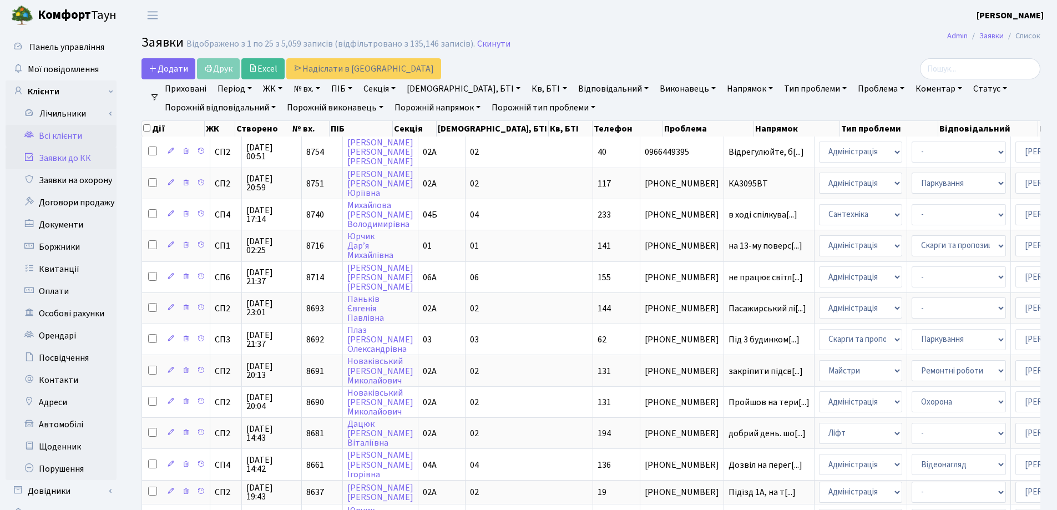
click at [48, 134] on link "Всі клієнти" at bounding box center [61, 136] width 111 height 22
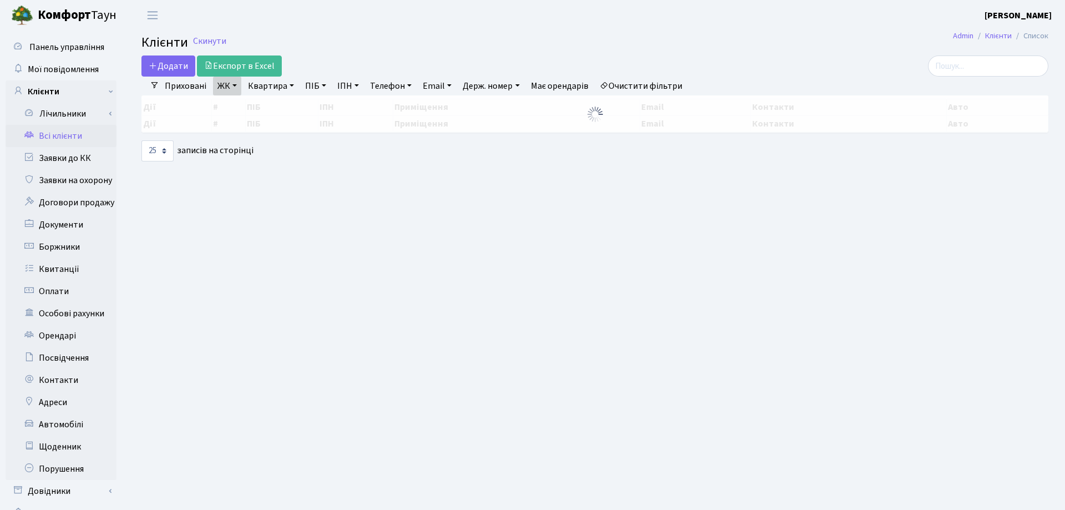
select select "25"
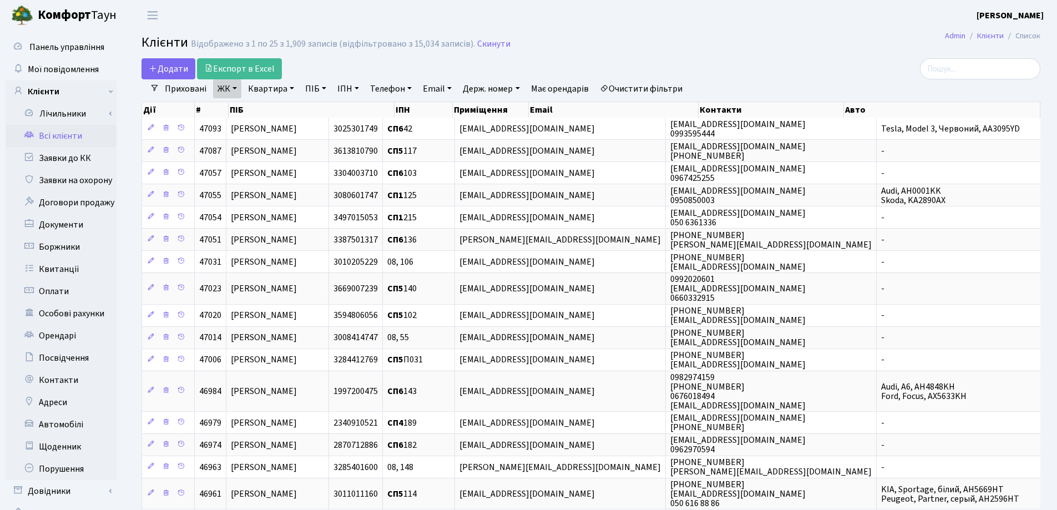
click at [291, 88] on link "Квартира" at bounding box center [270, 88] width 55 height 19
type input "136"
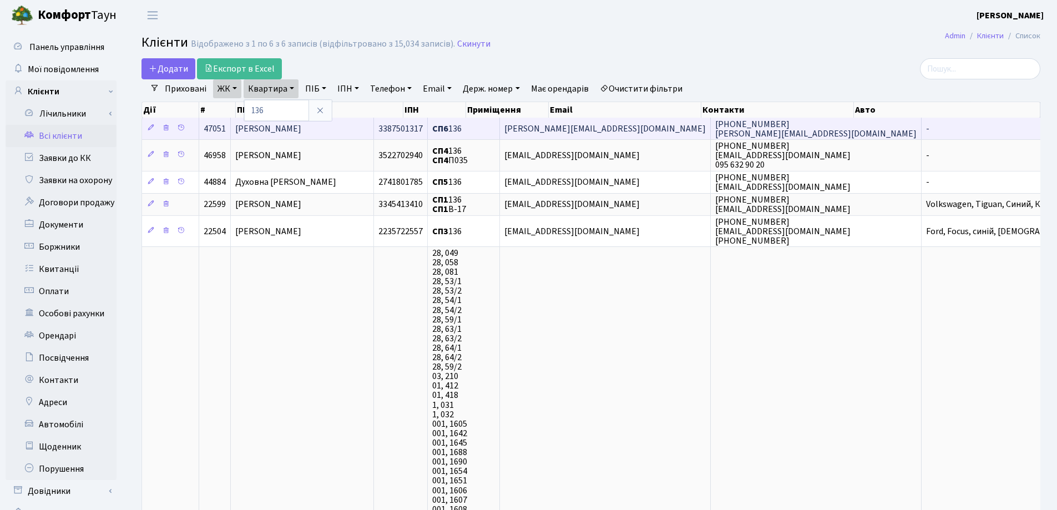
click at [297, 129] on span "[PERSON_NAME]" at bounding box center [268, 129] width 66 height 12
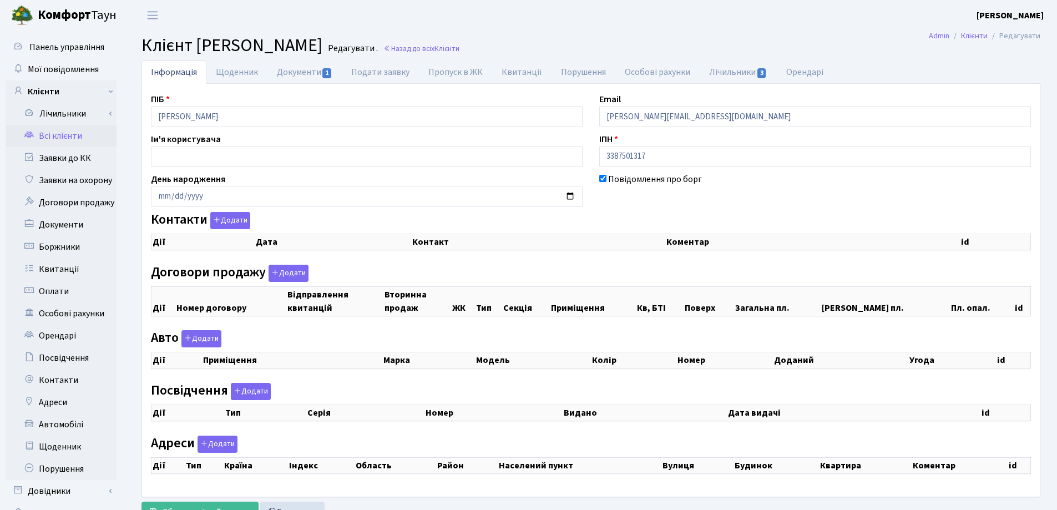
checkbox input "true"
select select "25"
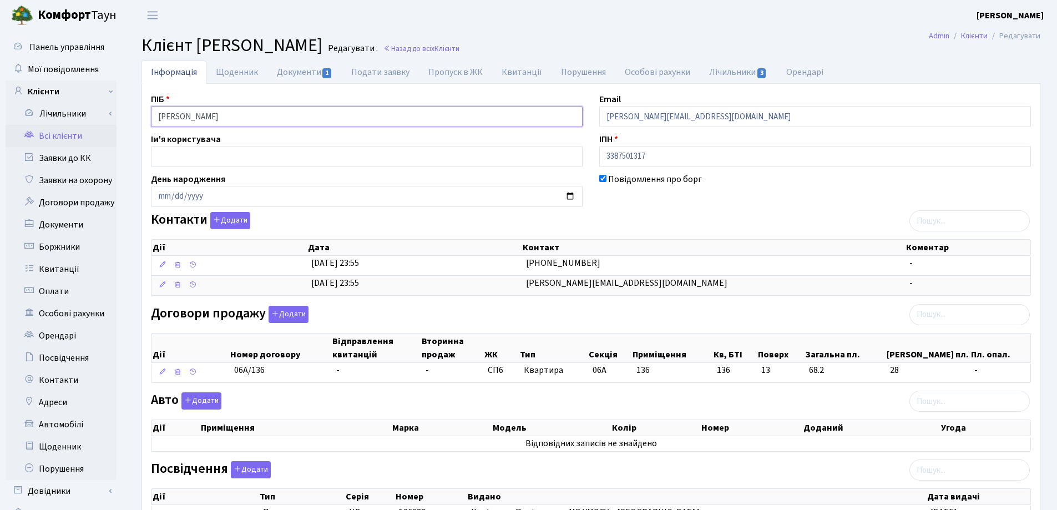
drag, startPoint x: 303, startPoint y: 118, endPoint x: 144, endPoint y: 118, distance: 159.7
click at [144, 118] on div "ПІБ Гордійчук Ярослав Андрійович" at bounding box center [367, 110] width 448 height 34
click at [585, 24] on header "Комфорт Таун Лоскутова В. С. Мій обліковий запис Вийти" at bounding box center [528, 15] width 1057 height 31
click at [459, 48] on link "Назад до всіх Клієнти" at bounding box center [421, 48] width 76 height 11
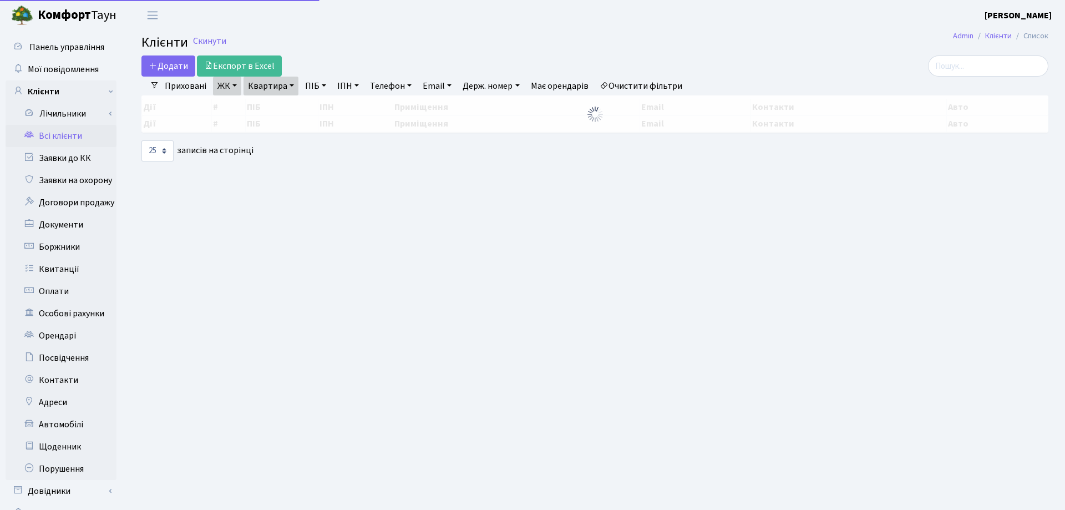
select select "25"
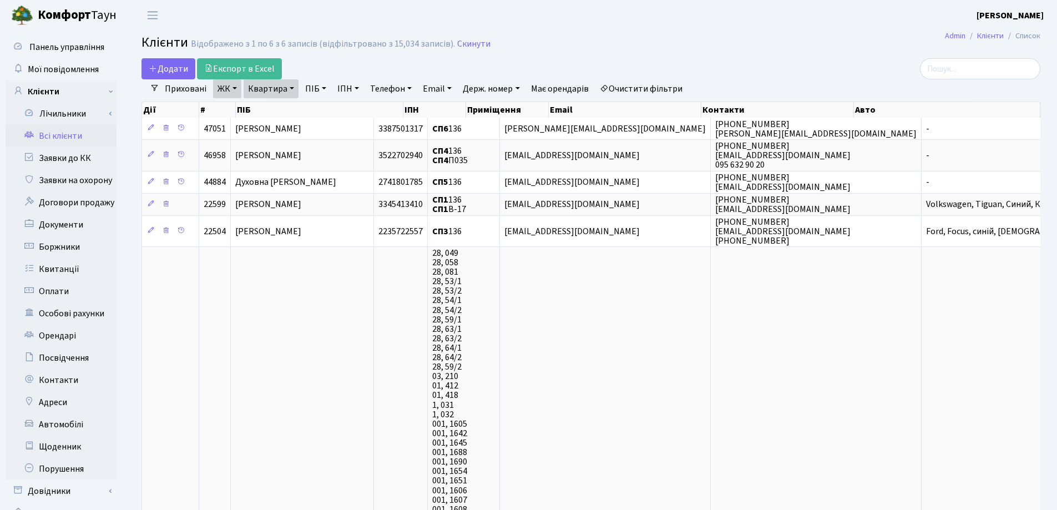
click at [290, 86] on link "Квартира" at bounding box center [270, 88] width 55 height 19
click at [287, 105] on input "136" at bounding box center [276, 110] width 65 height 21
type input "154"
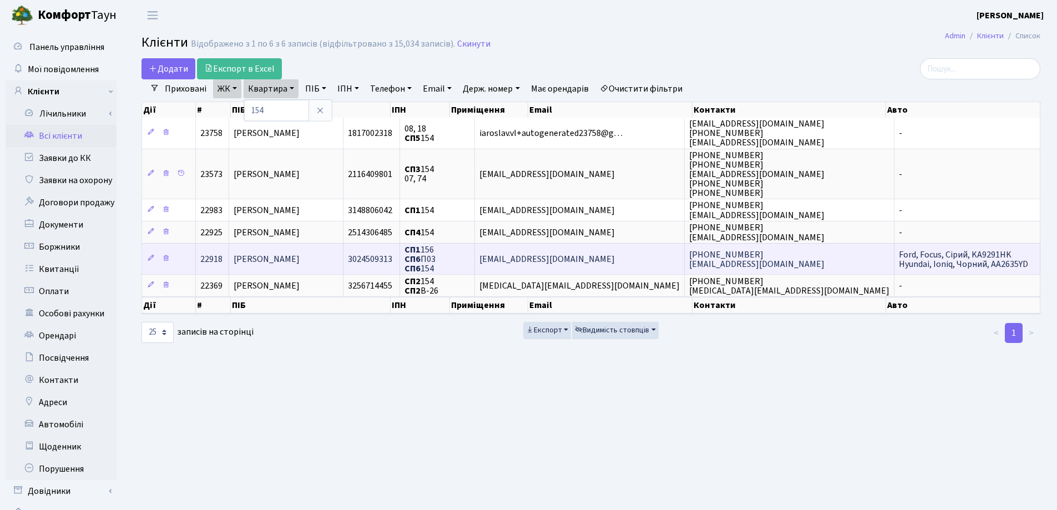
click at [343, 272] on td "[PERSON_NAME]" at bounding box center [286, 258] width 114 height 31
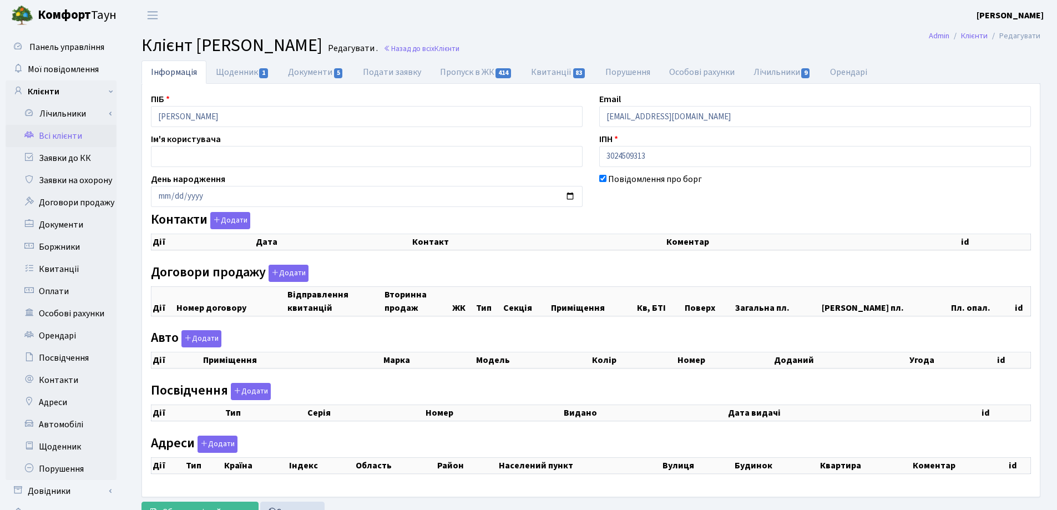
checkbox input "true"
select select "25"
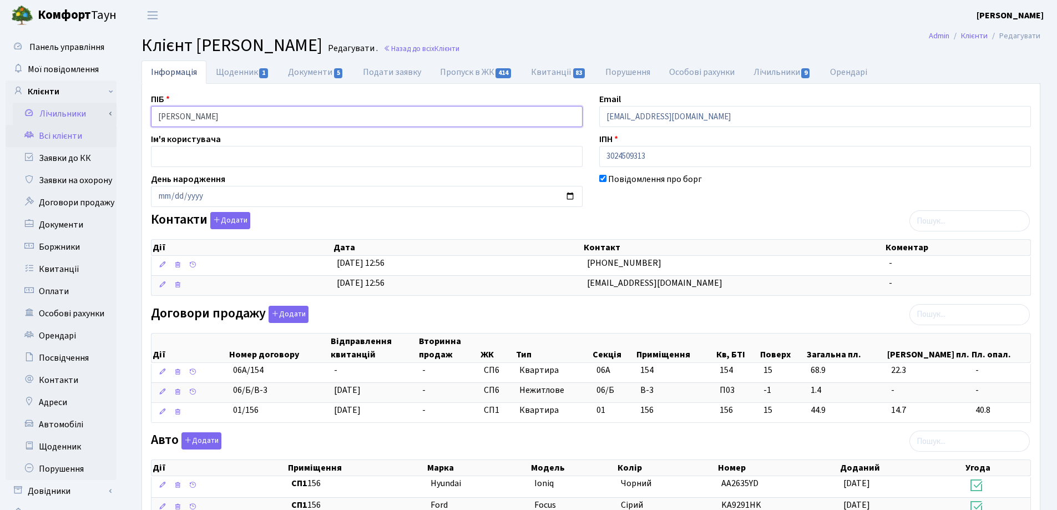
drag, startPoint x: 291, startPoint y: 122, endPoint x: 104, endPoint y: 119, distance: 187.5
click at [104, 119] on div "Панель управління Мої повідомлення Клієнти Лічильники Показання" at bounding box center [528, 433] width 1057 height 805
click at [657, 47] on h2 "Клієнт Харабет Ігор Олександрович Редагувати . Назад до всіх Клієнти" at bounding box center [590, 45] width 898 height 21
click at [295, 68] on link "Документи 5" at bounding box center [315, 71] width 74 height 23
select select "25"
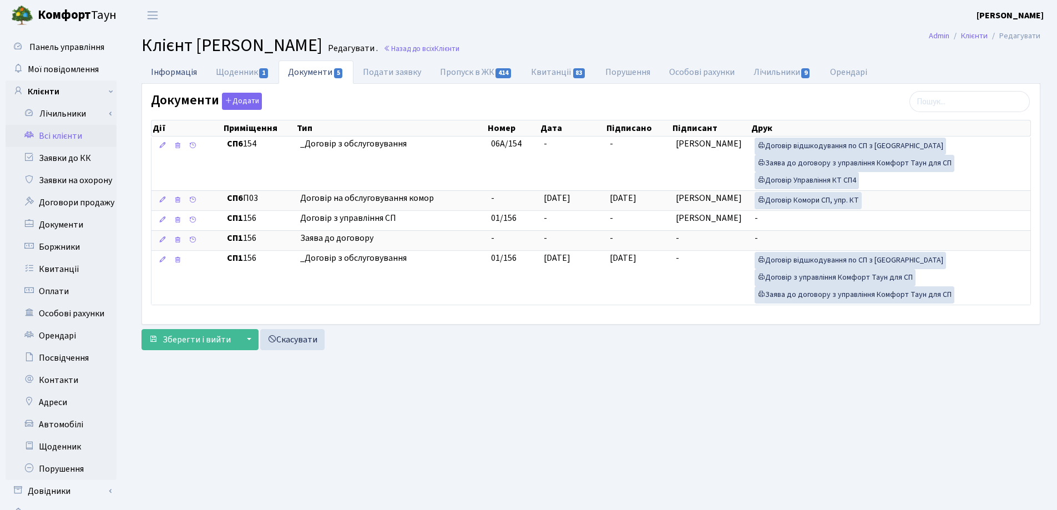
click at [166, 72] on link "Інформація" at bounding box center [173, 71] width 65 height 23
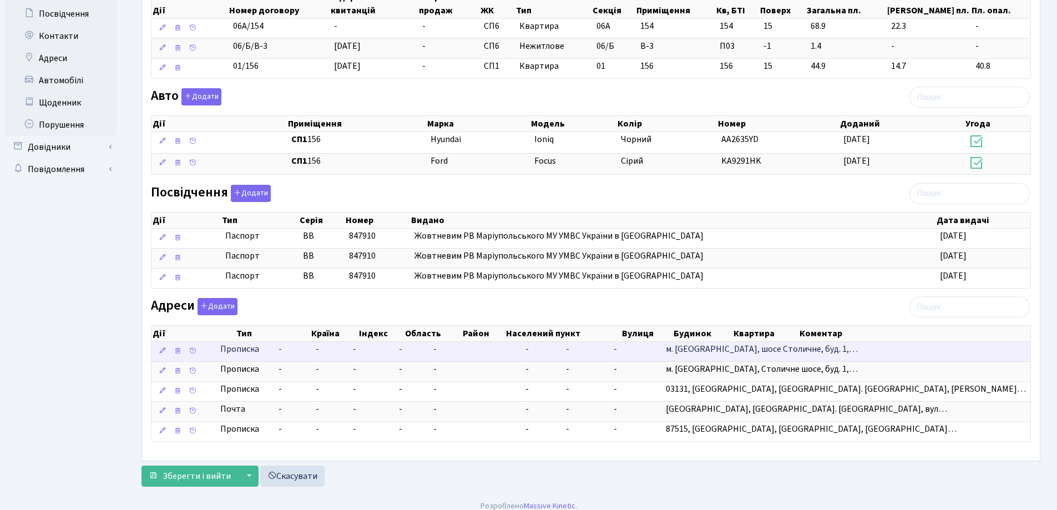
scroll to position [353, 0]
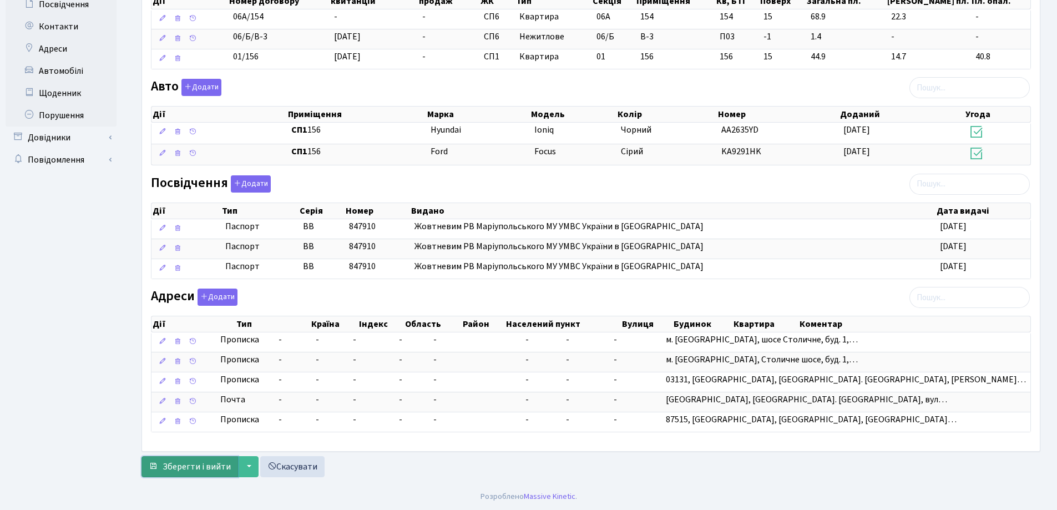
click at [198, 469] on span "Зберегти і вийти" at bounding box center [196, 466] width 68 height 12
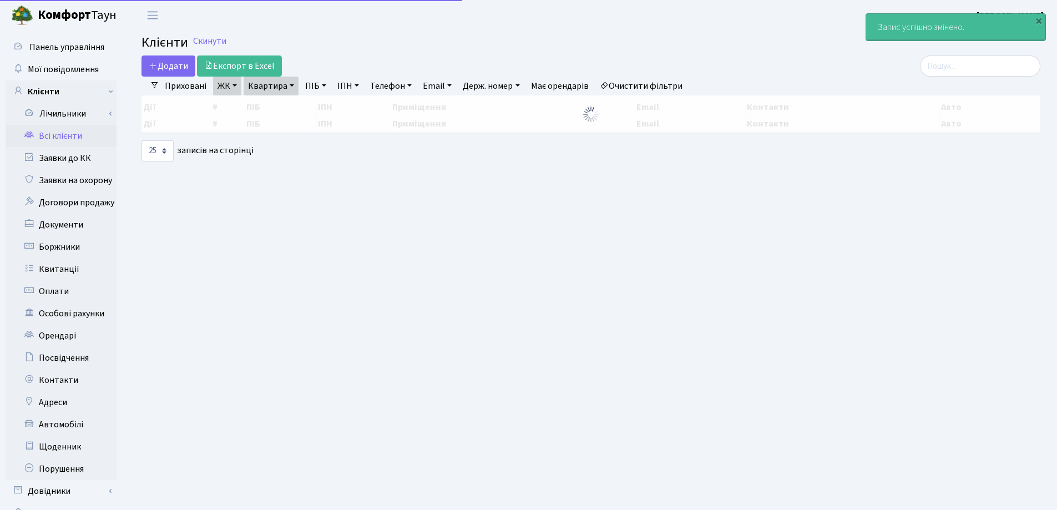
select select "25"
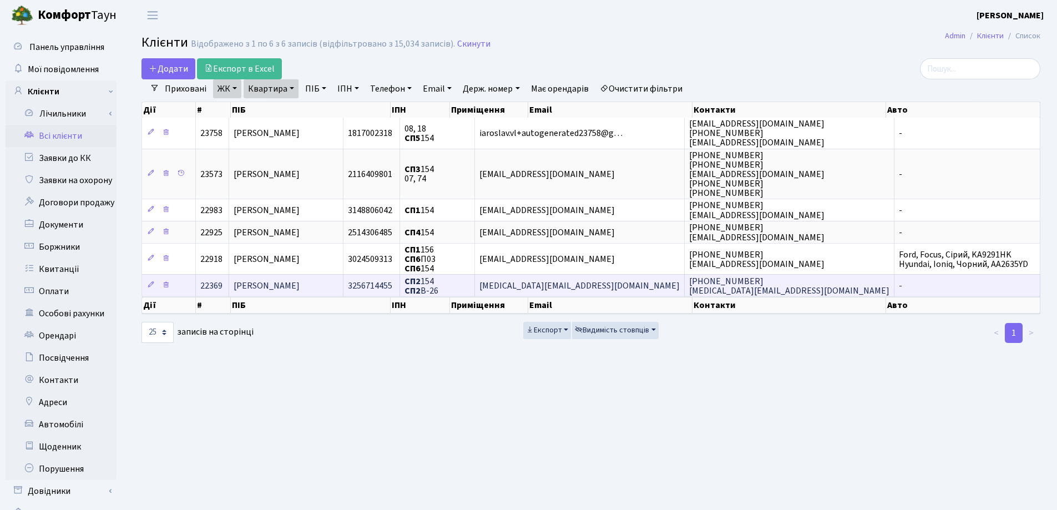
click at [299, 285] on span "[PERSON_NAME]" at bounding box center [266, 286] width 66 height 12
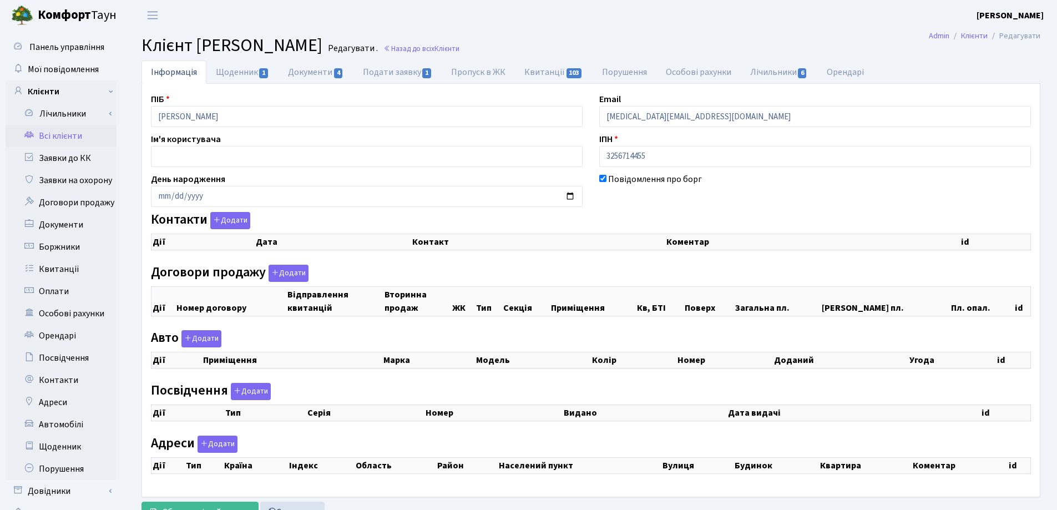
checkbox input "true"
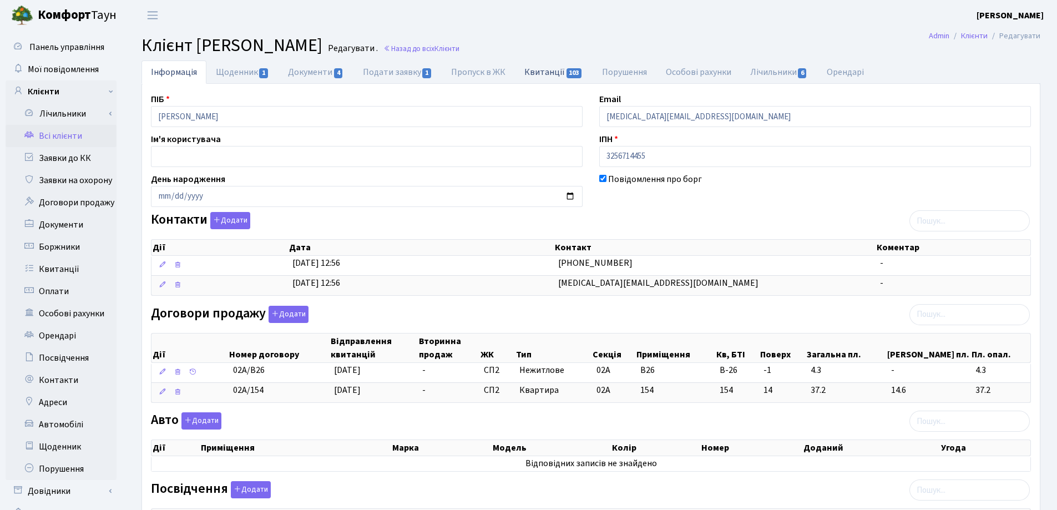
click at [536, 71] on link "Квитанції 103" at bounding box center [553, 71] width 77 height 23
select select "25"
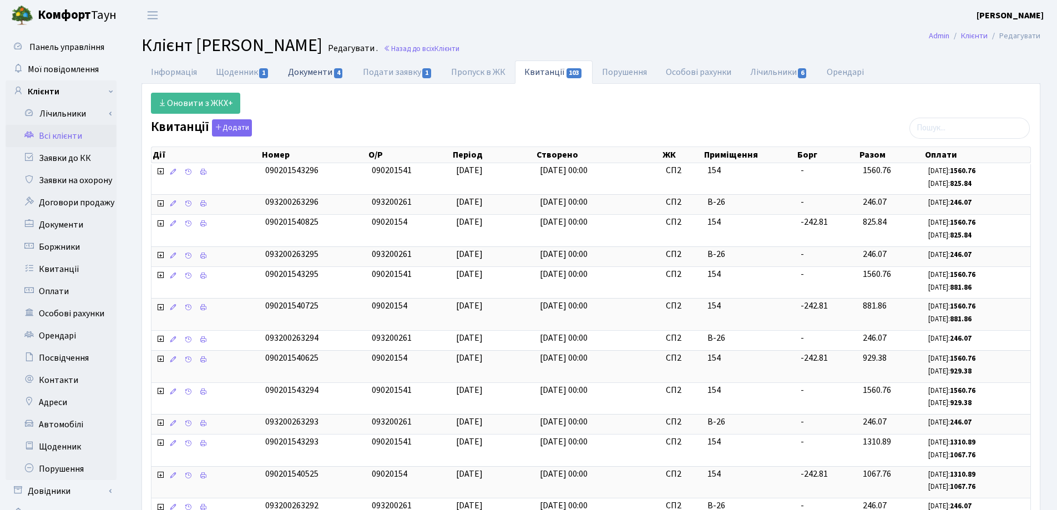
click at [302, 69] on link "Документи 4" at bounding box center [315, 71] width 74 height 23
select select "25"
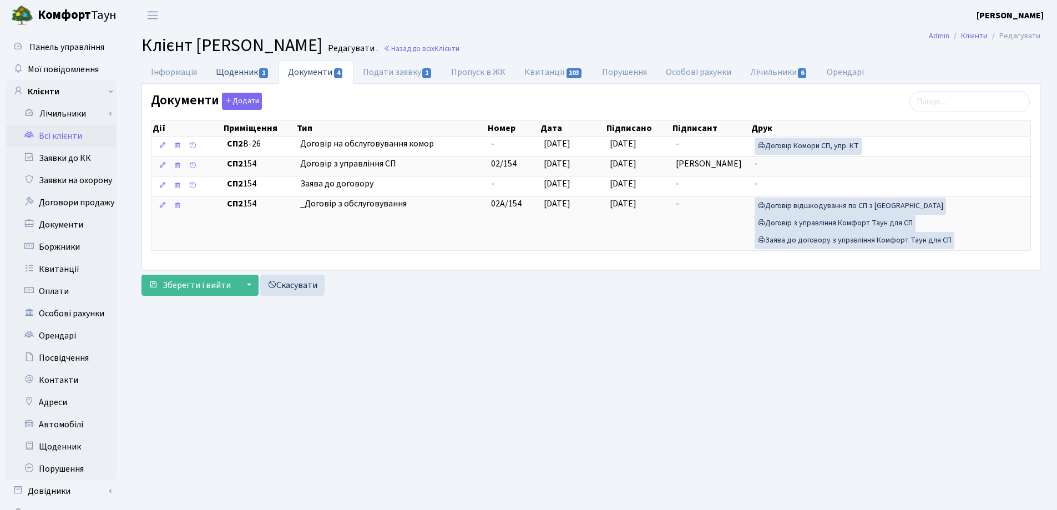
click at [226, 70] on link "Щоденник 1" at bounding box center [242, 71] width 72 height 23
select select "25"
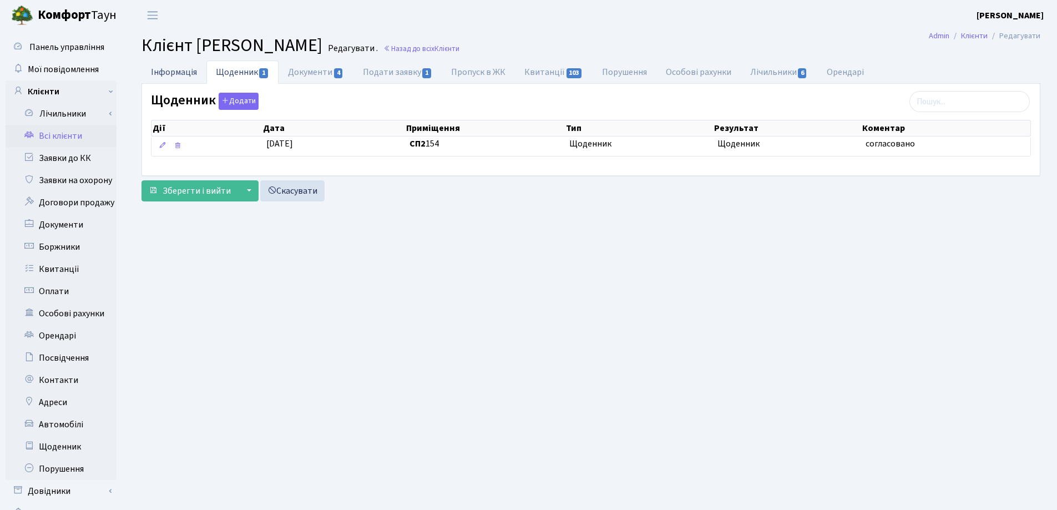
click at [172, 73] on link "Інформація" at bounding box center [173, 71] width 65 height 23
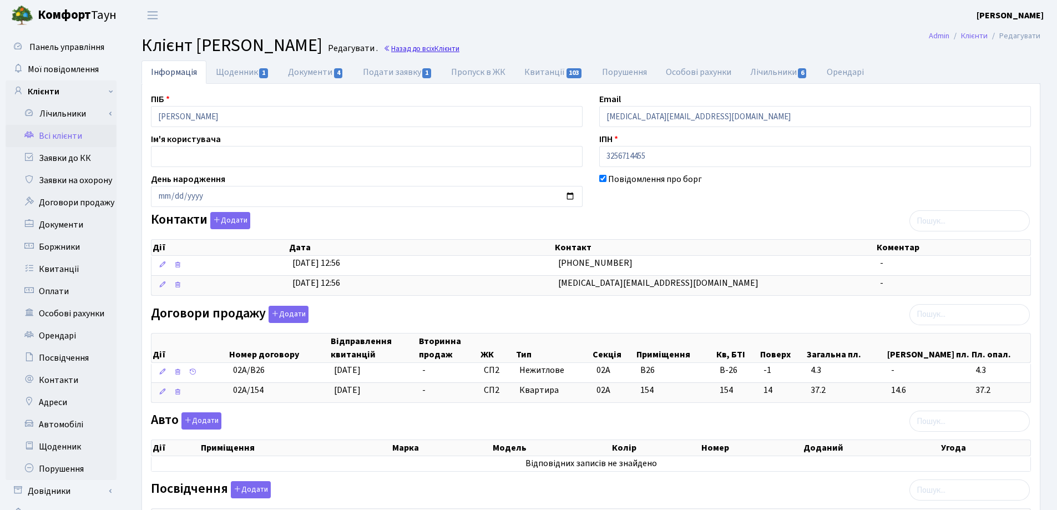
click at [459, 45] on link "Назад до всіх Клієнти" at bounding box center [421, 48] width 76 height 11
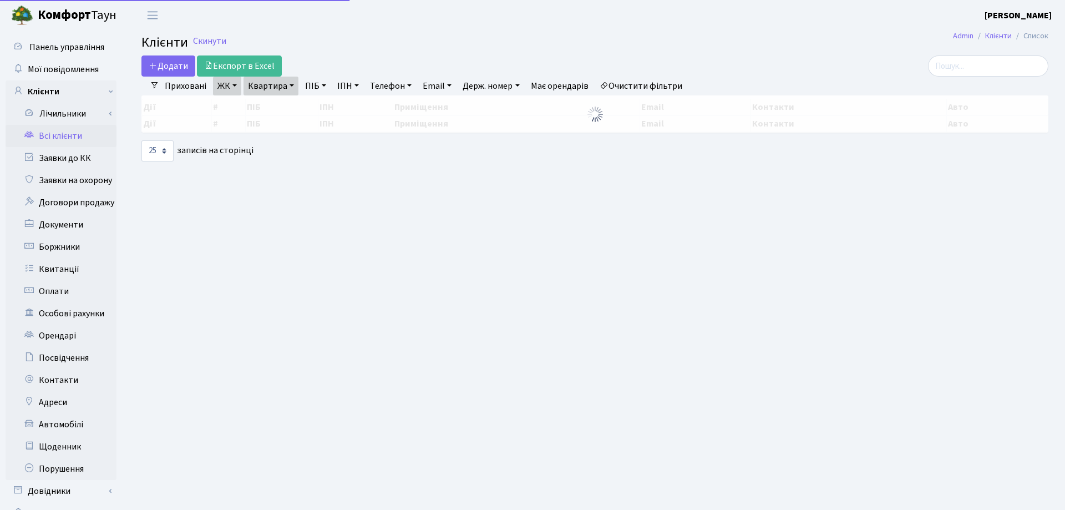
select select "25"
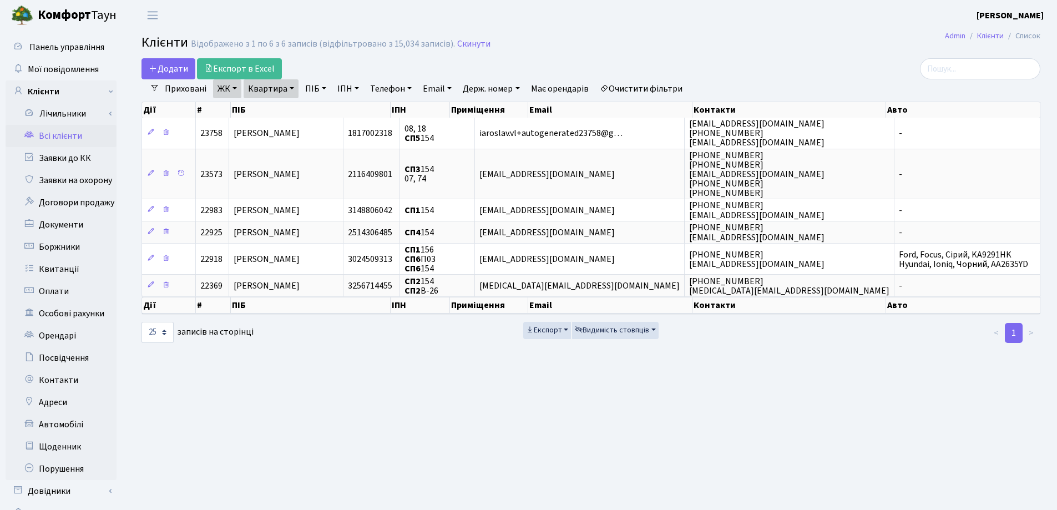
click at [292, 85] on link "Квартира" at bounding box center [270, 88] width 55 height 19
click at [325, 108] on link at bounding box center [319, 110] width 23 height 21
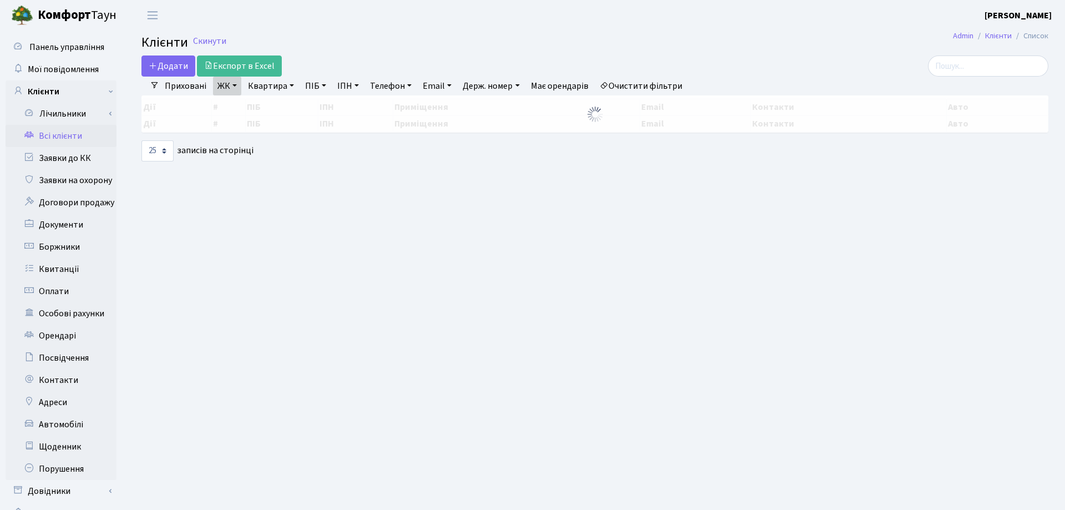
select select "25"
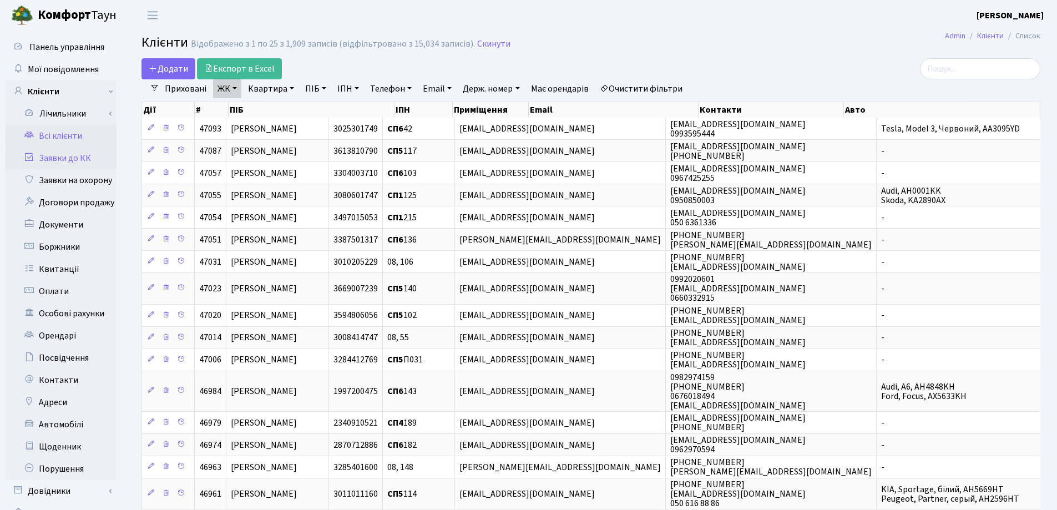
click at [62, 154] on link "Заявки до КК" at bounding box center [61, 158] width 111 height 22
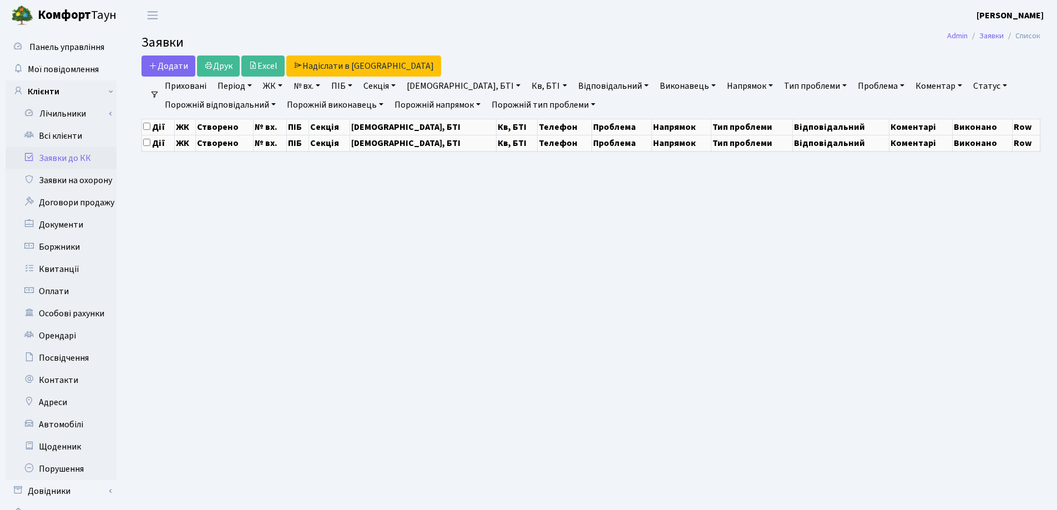
select select "25"
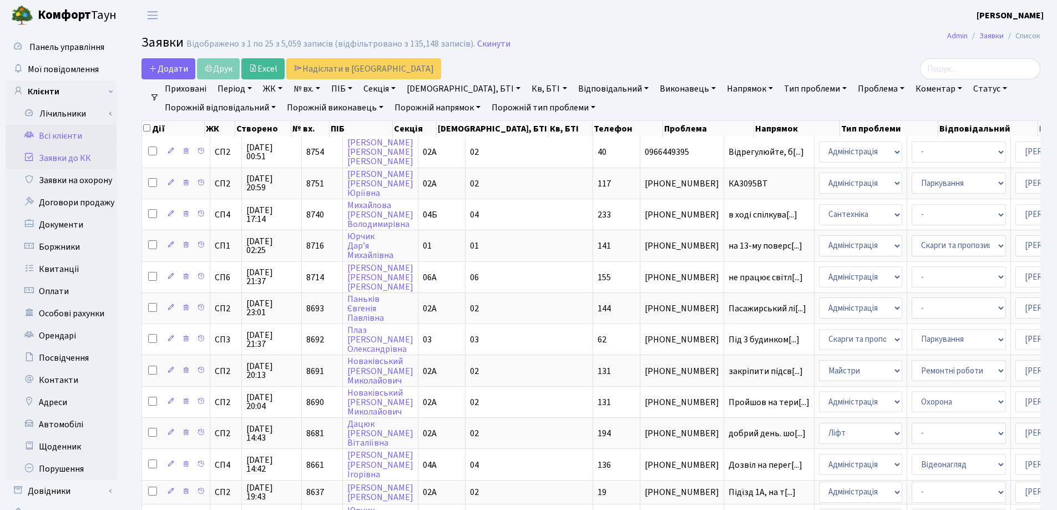
click at [57, 135] on link "Всі клієнти" at bounding box center [61, 136] width 111 height 22
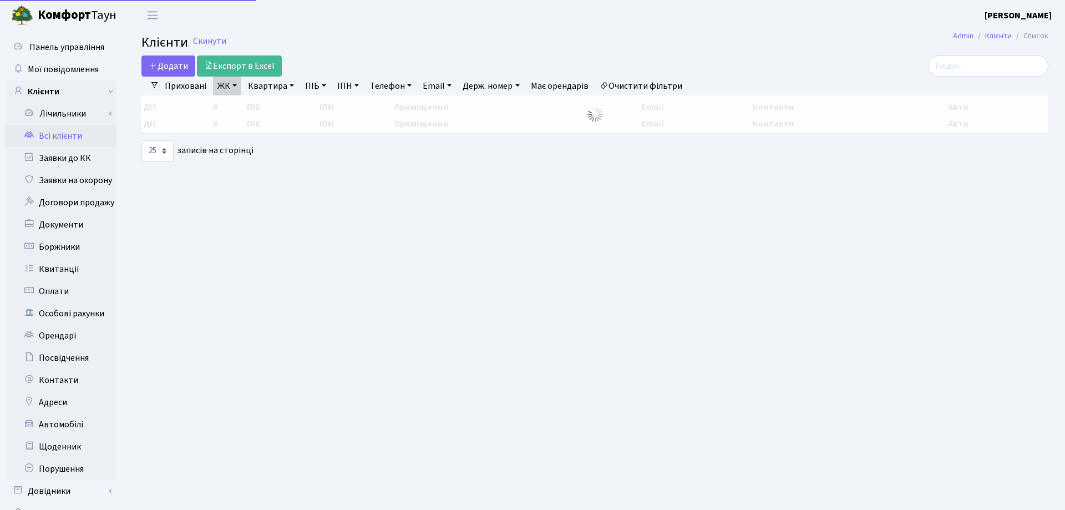
select select "25"
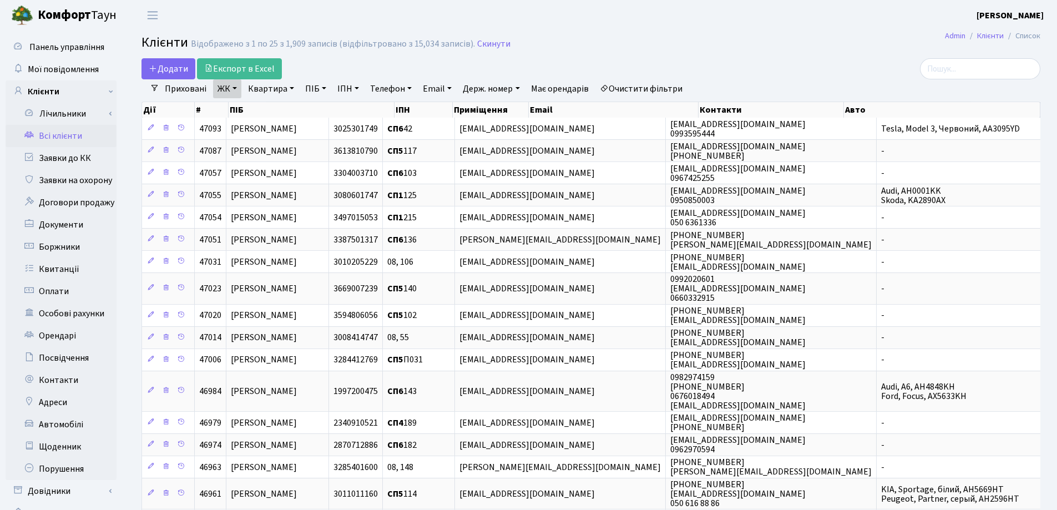
click at [290, 89] on link "Квартира" at bounding box center [270, 88] width 55 height 19
click at [291, 100] on input "text" at bounding box center [276, 110] width 65 height 21
type input "269"
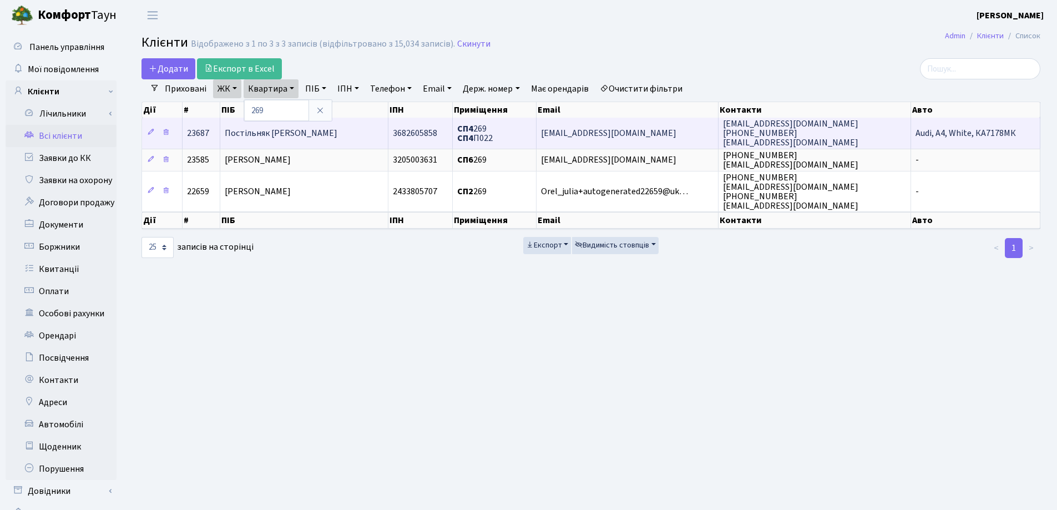
click at [255, 138] on span "Постільняк Денис Вікторович" at bounding box center [281, 133] width 113 height 12
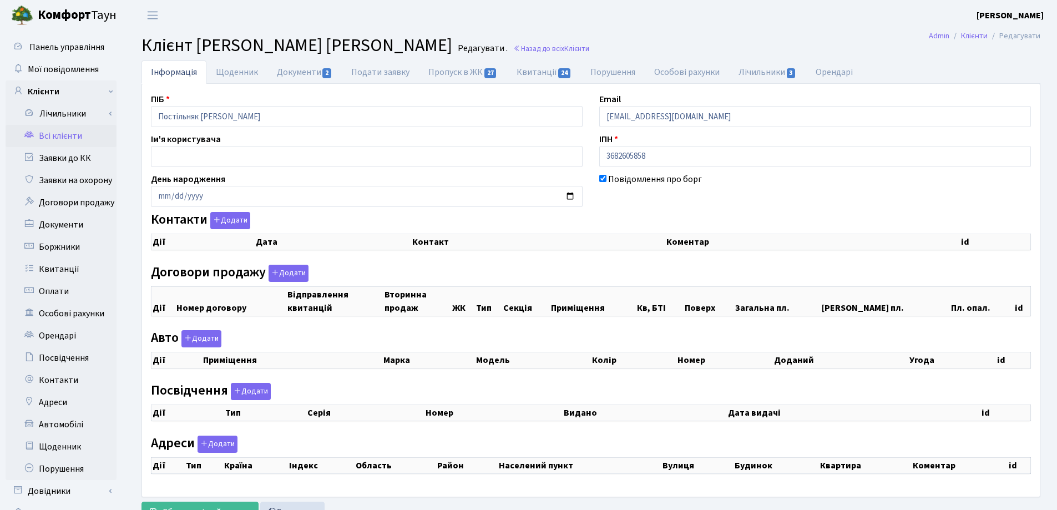
checkbox input "true"
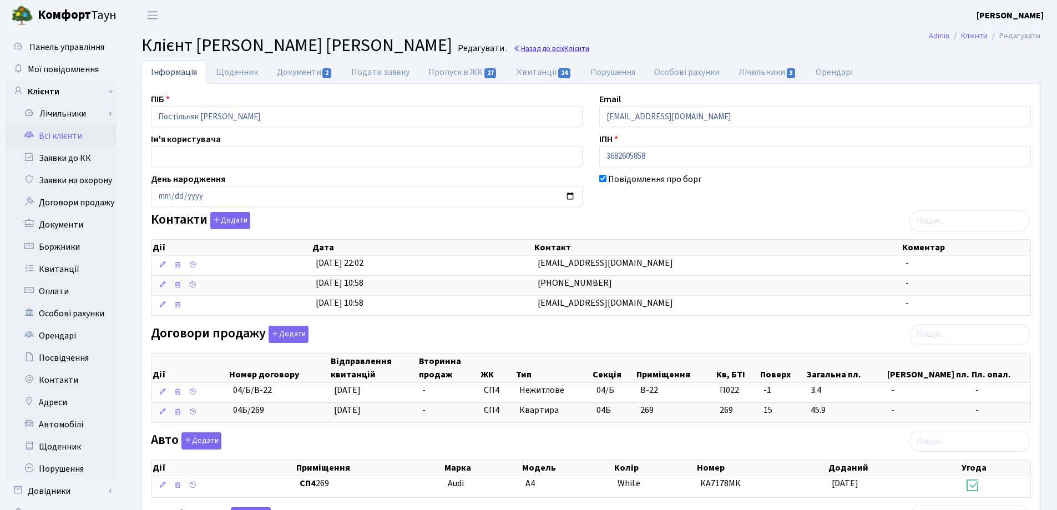
click at [520, 49] on link "Назад до всіх Клієнти" at bounding box center [551, 48] width 76 height 11
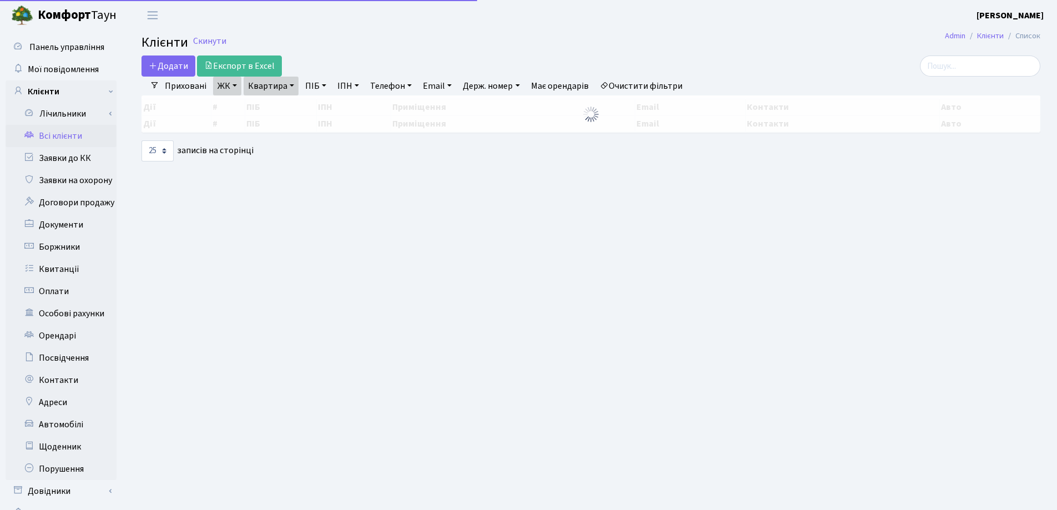
select select "25"
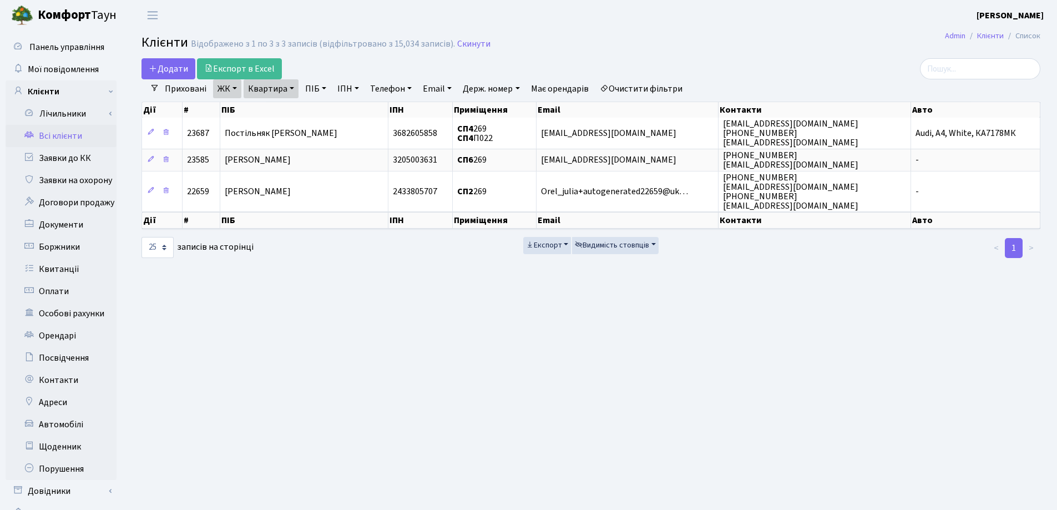
click at [295, 89] on link "Квартира" at bounding box center [270, 88] width 55 height 19
click at [321, 114] on icon at bounding box center [320, 110] width 9 height 9
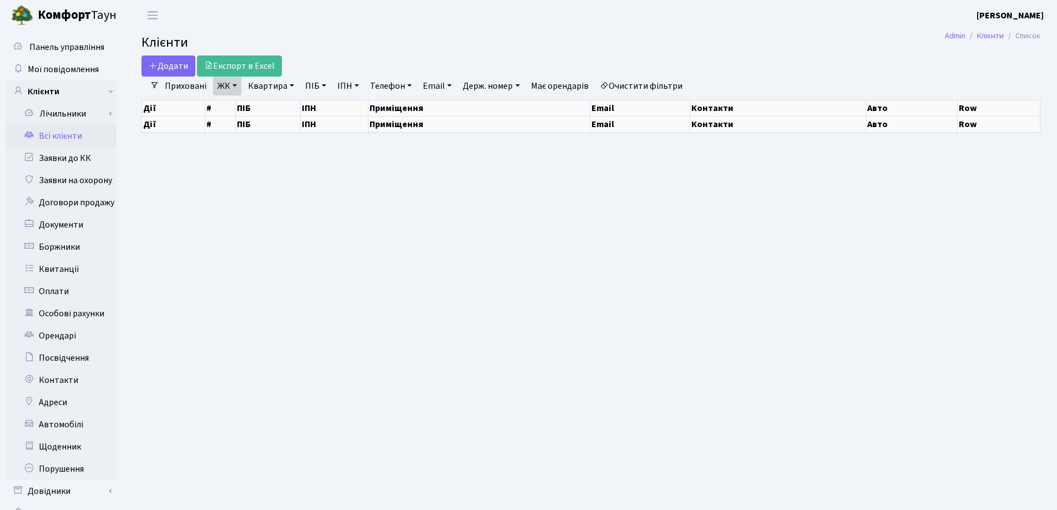
select select "25"
